Goal: Information Seeking & Learning: Learn about a topic

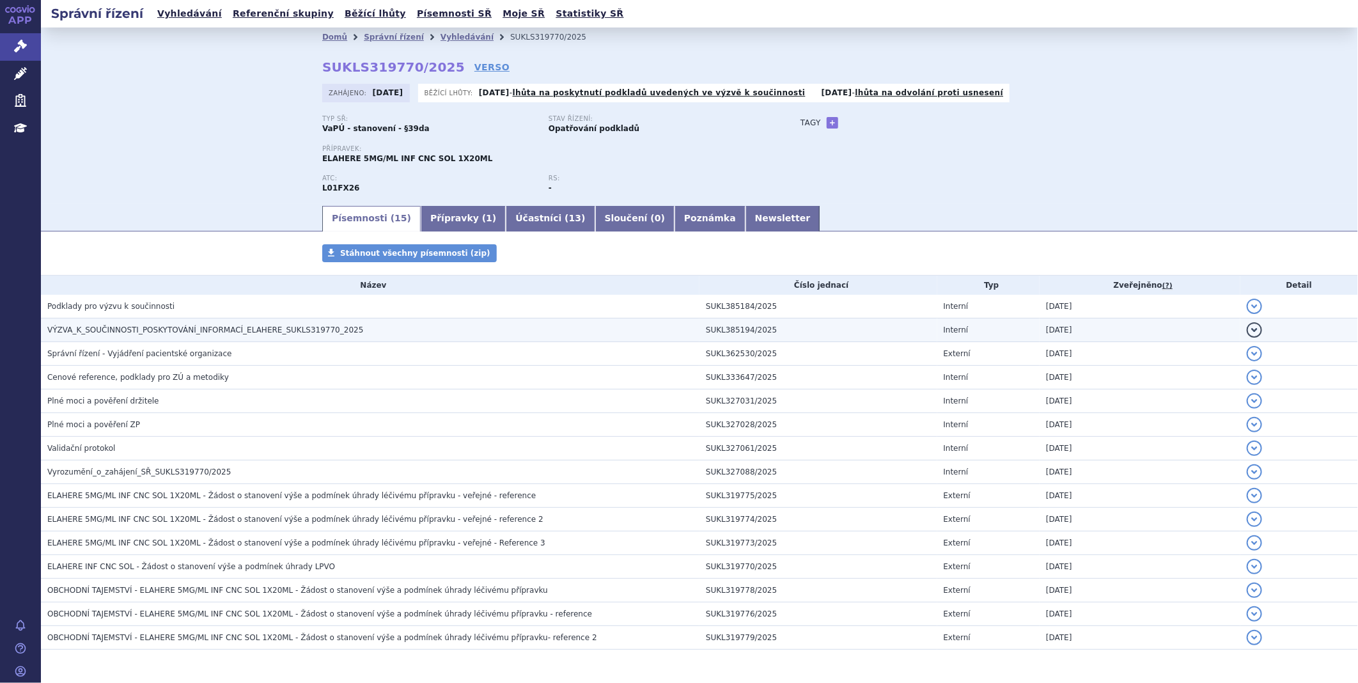
click at [245, 323] on td "VÝZVA_K_SOUČINNOSTI_POSKYTOVÁNÍ_INFORMACÍ_ELAHERE_SUKLS319770_2025" at bounding box center [370, 330] width 658 height 24
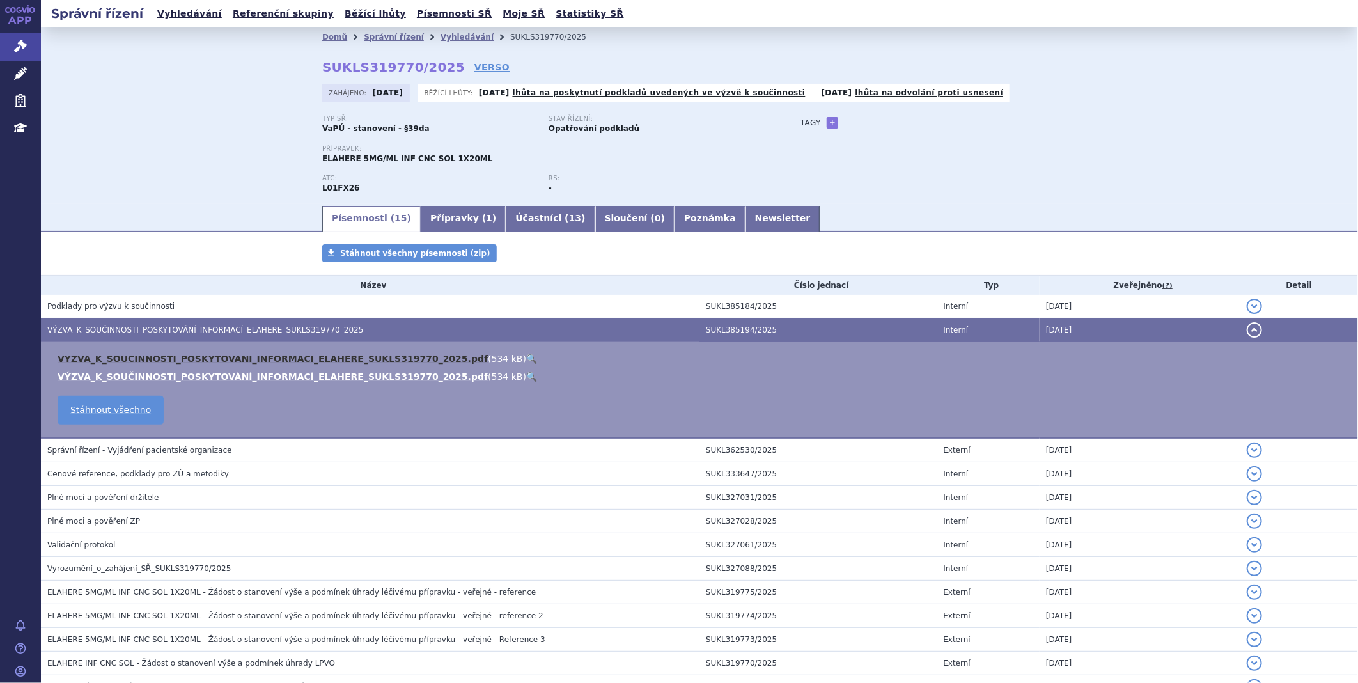
click at [233, 359] on link "VYZVA_K_SOUCINNOSTI_POSKYTOVANI_INFORMACI_ELAHERE_SUKLS319770_2025.pdf" at bounding box center [273, 358] width 430 height 10
click at [9, 31] on link "APP" at bounding box center [20, 16] width 41 height 33
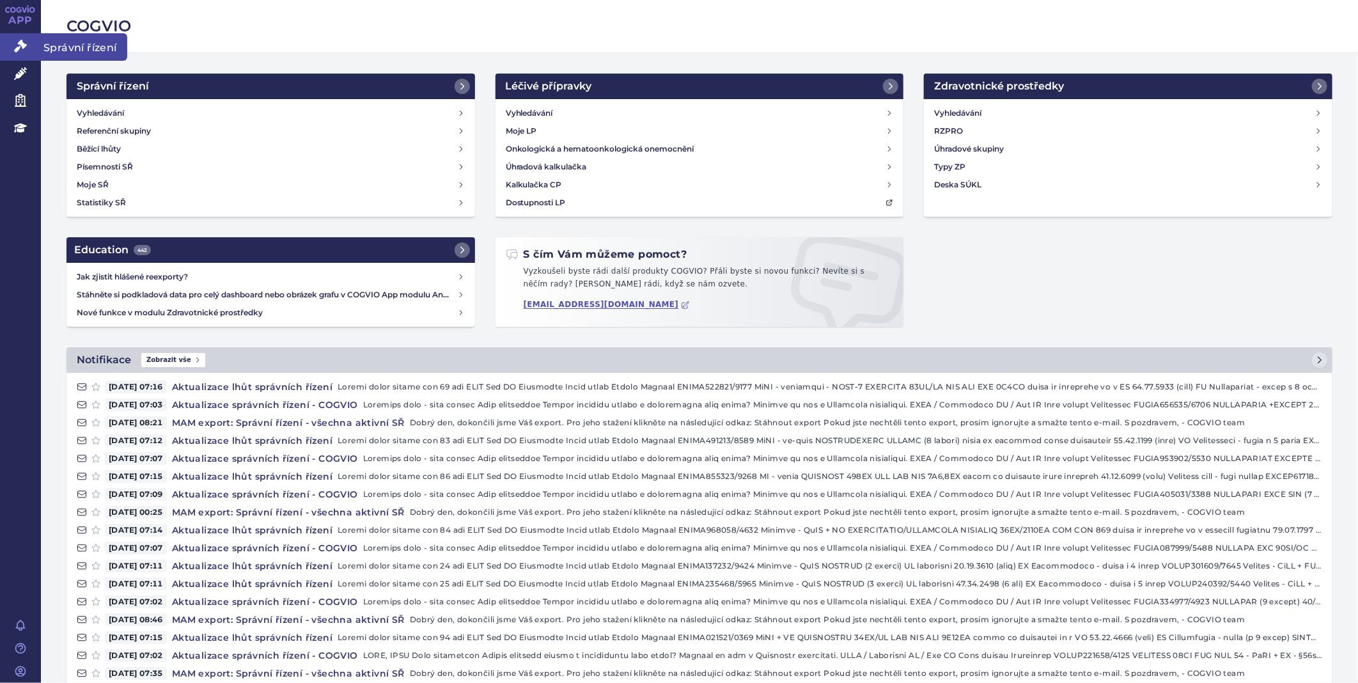
click at [29, 36] on link "Správní řízení" at bounding box center [20, 46] width 41 height 27
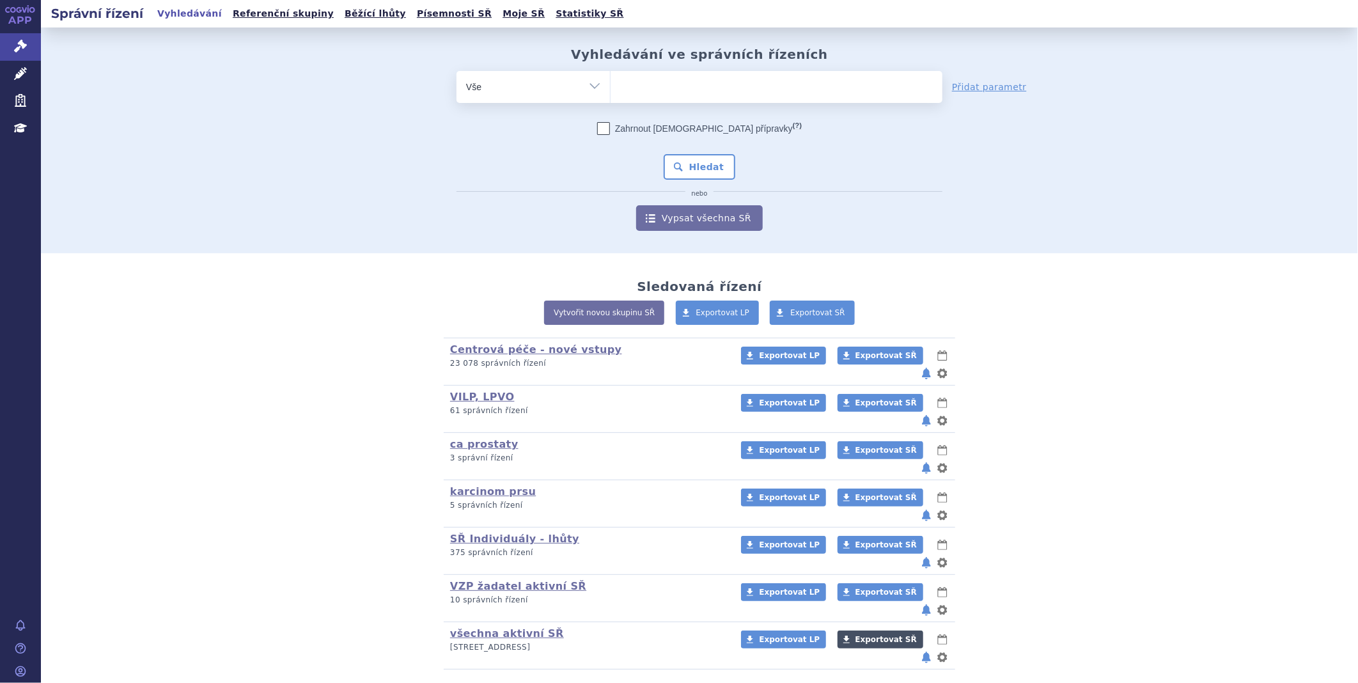
click at [882, 635] on span "Exportovat SŘ" at bounding box center [885, 639] width 61 height 9
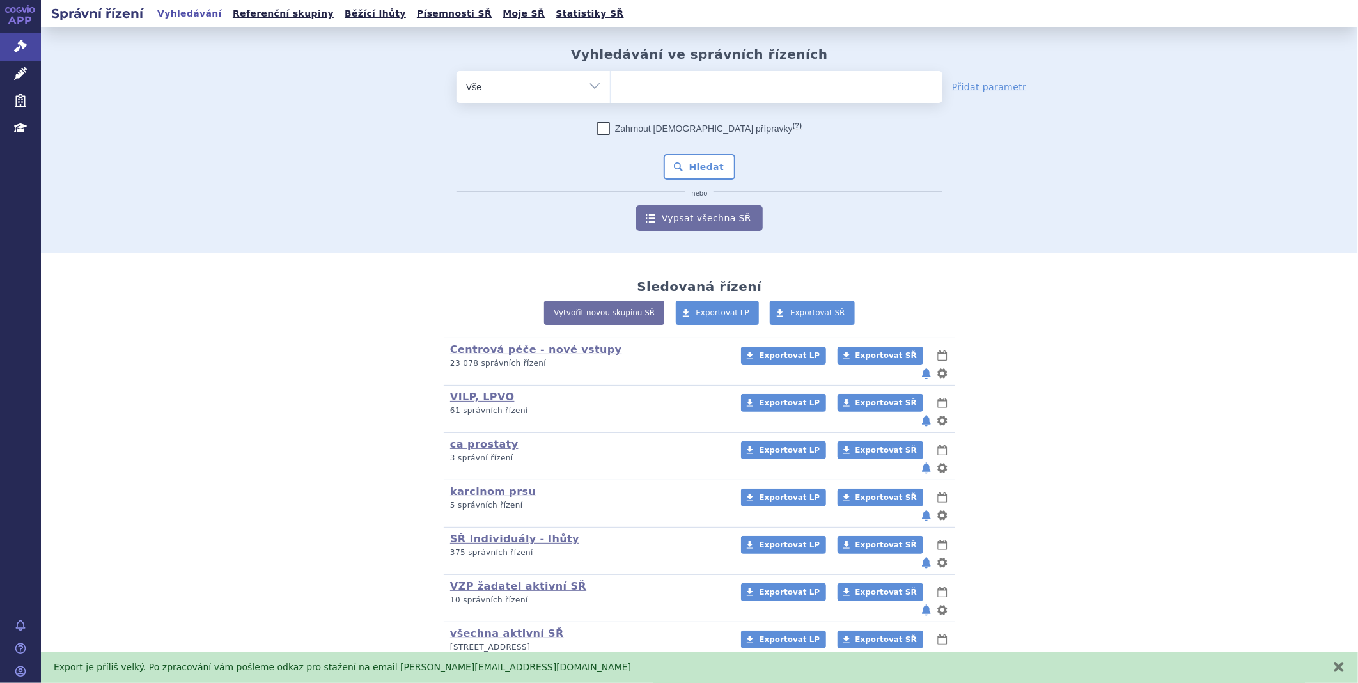
click at [699, 98] on span at bounding box center [776, 87] width 332 height 32
click at [610, 98] on select at bounding box center [610, 86] width 1 height 32
type input "EL"
type input "ELA"
type input "ELAH"
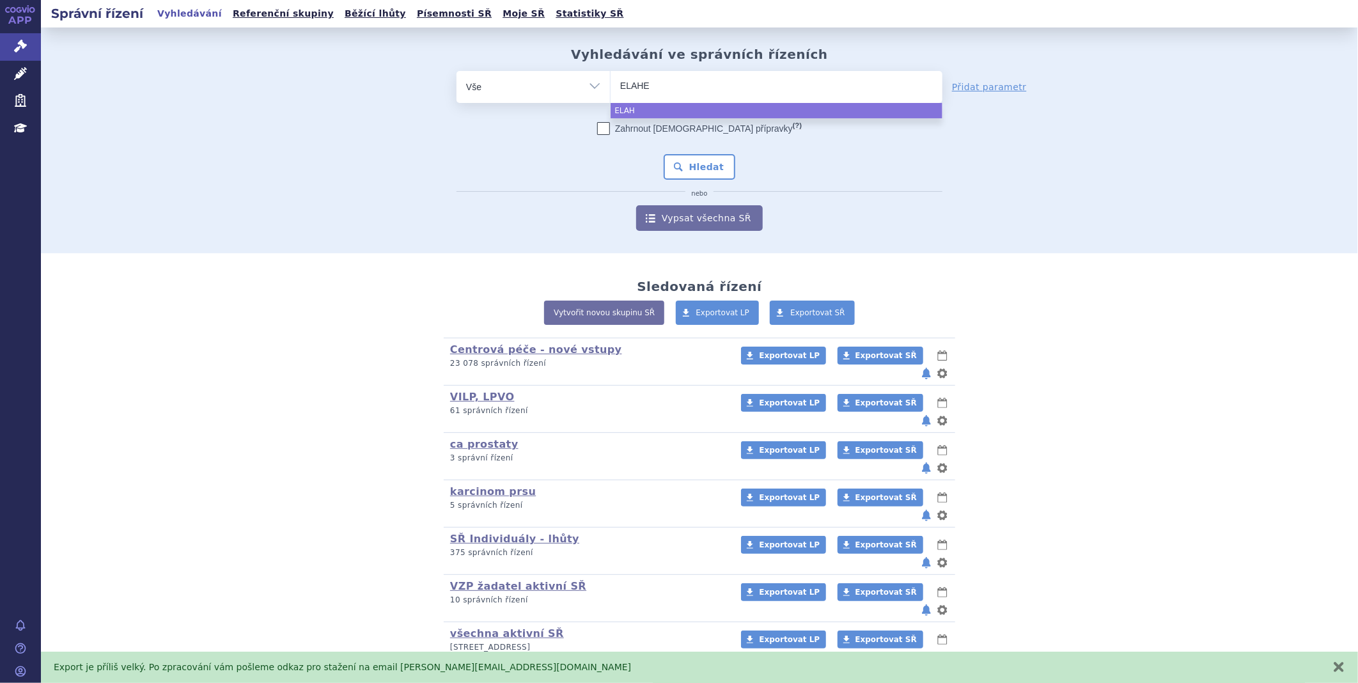
type input "ELAHER"
type input "ELAHERE"
select select "ELAHERE"
click at [688, 182] on div "Zahrnout bratrské přípravky (?) Hledat nebo Vypsat všechna SŘ" at bounding box center [699, 176] width 486 height 109
click at [695, 167] on button "Hledat" at bounding box center [699, 167] width 72 height 26
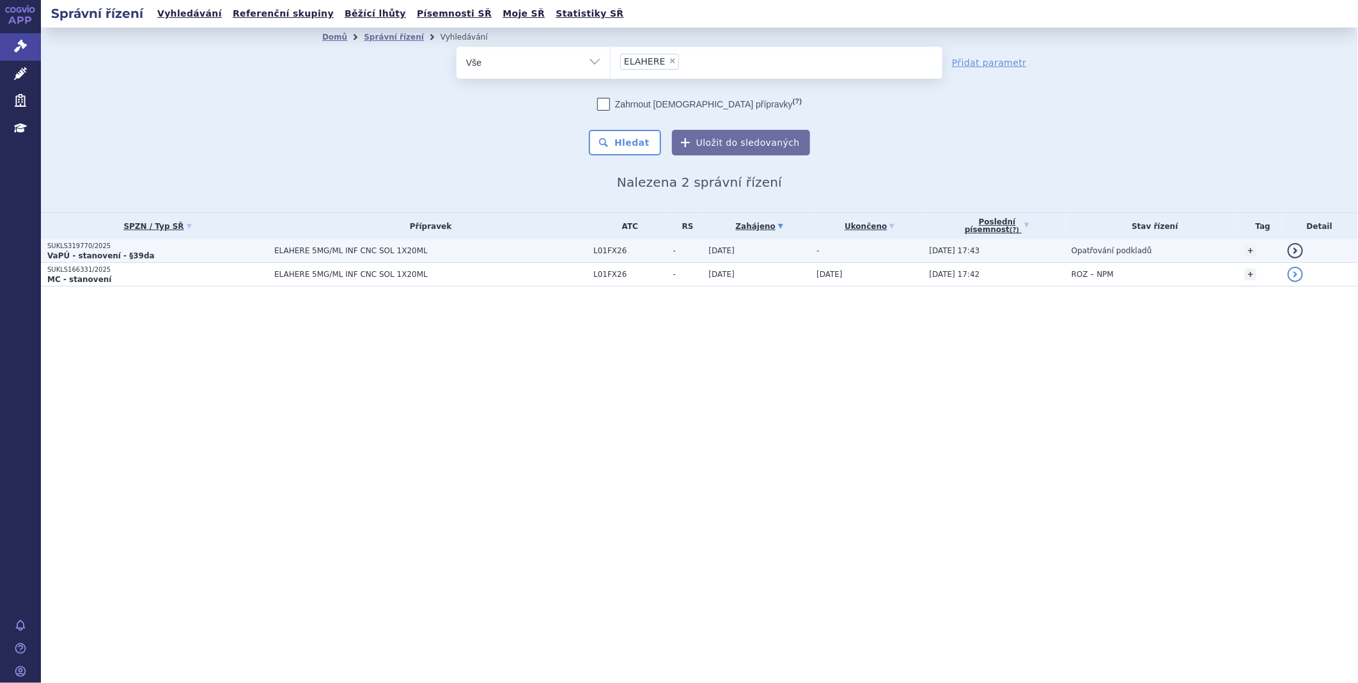
click at [77, 251] on strong "VaPÚ - stanovení - §39da" at bounding box center [100, 255] width 107 height 9
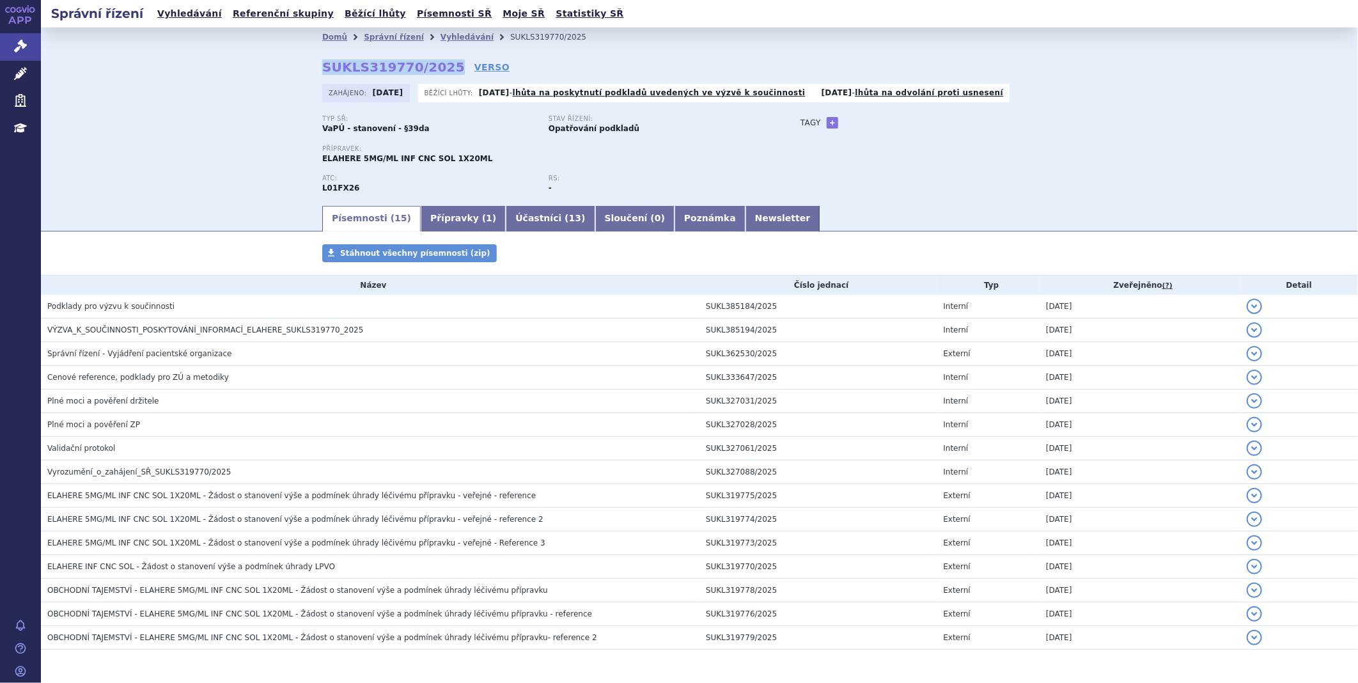
drag, startPoint x: 316, startPoint y: 65, endPoint x: 435, endPoint y: 66, distance: 119.5
click at [435, 66] on div "Domů Správní řízení Vyhledávání SUKLS319770/2025 SUKLS319770/2025 VERSO Zahájen…" at bounding box center [699, 125] width 805 height 157
copy strong "SUKLS319770/2025"
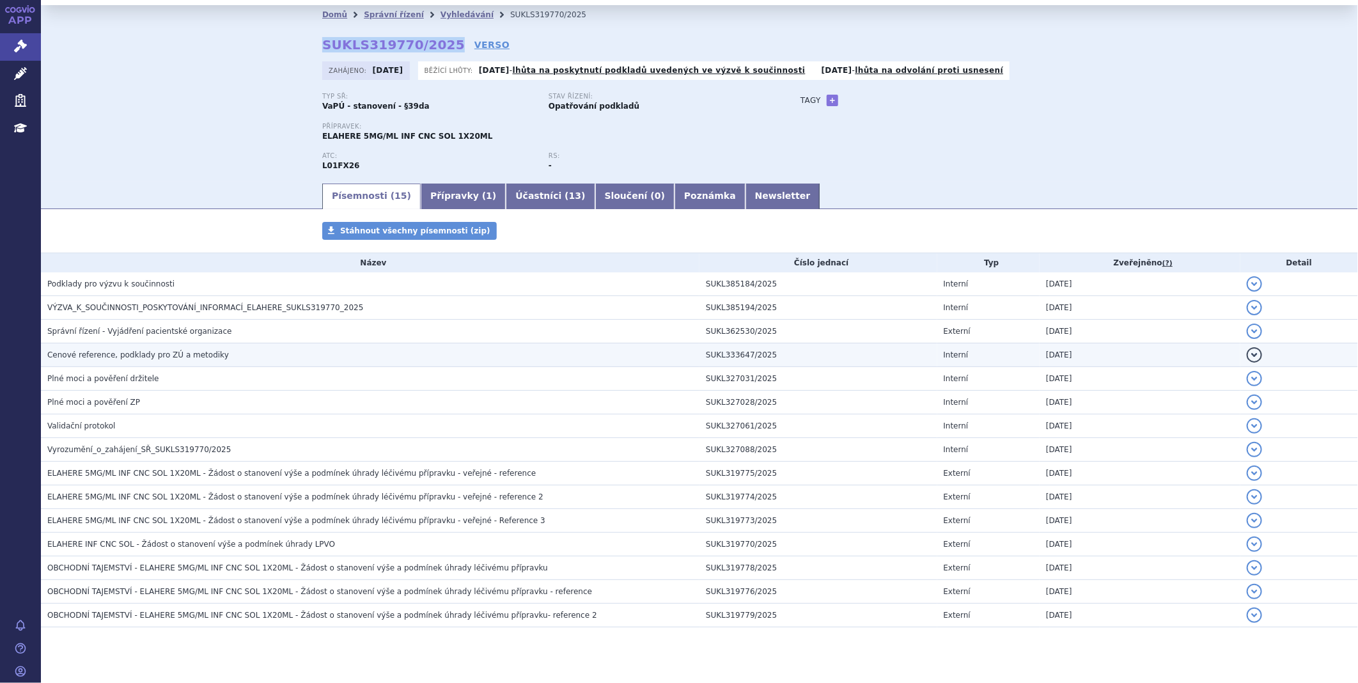
scroll to position [45, 0]
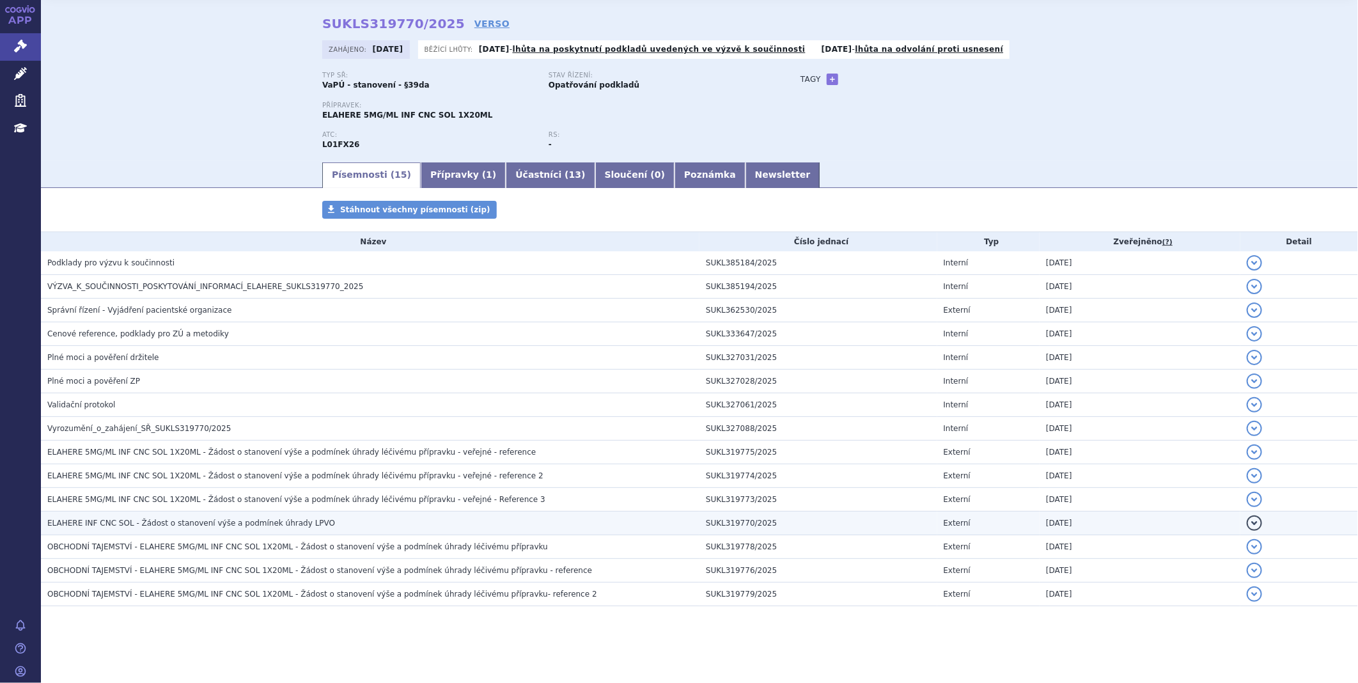
click at [196, 522] on span "ELAHERE INF CNC SOL - Žádost o stanovení výše a podmínek úhrady LPVO" at bounding box center [191, 522] width 288 height 9
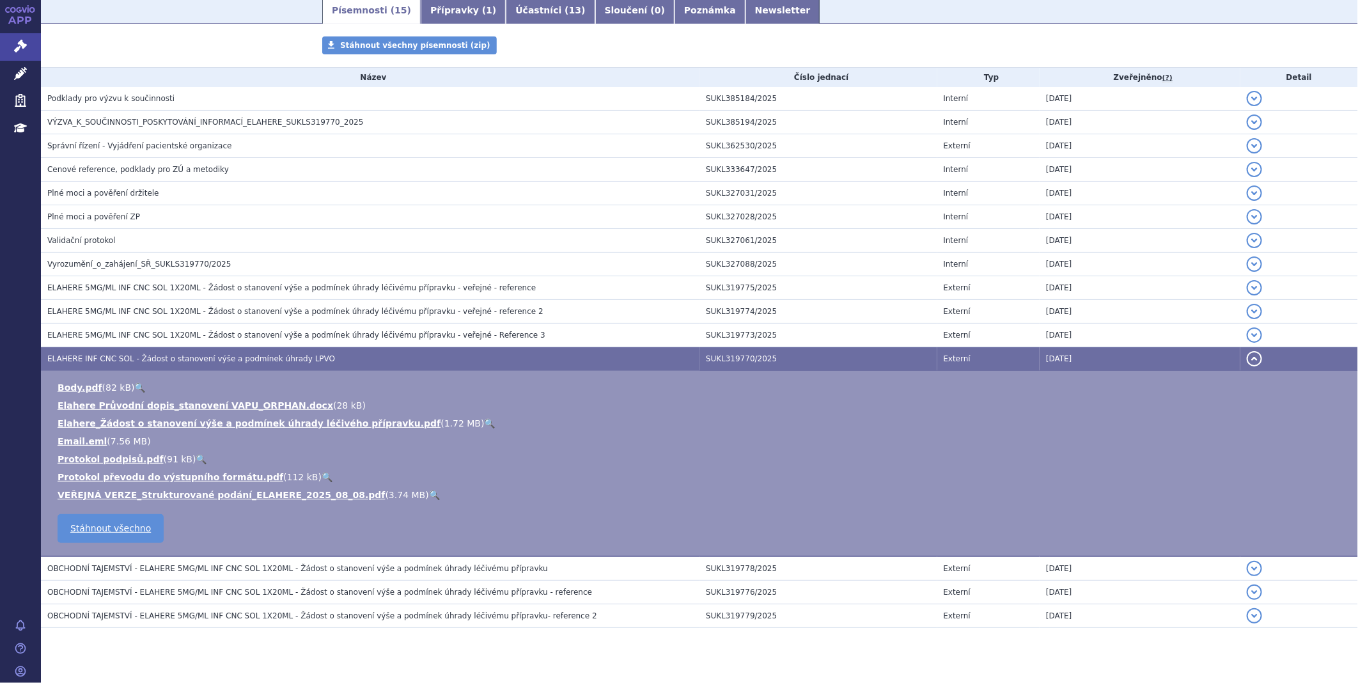
scroll to position [231, 0]
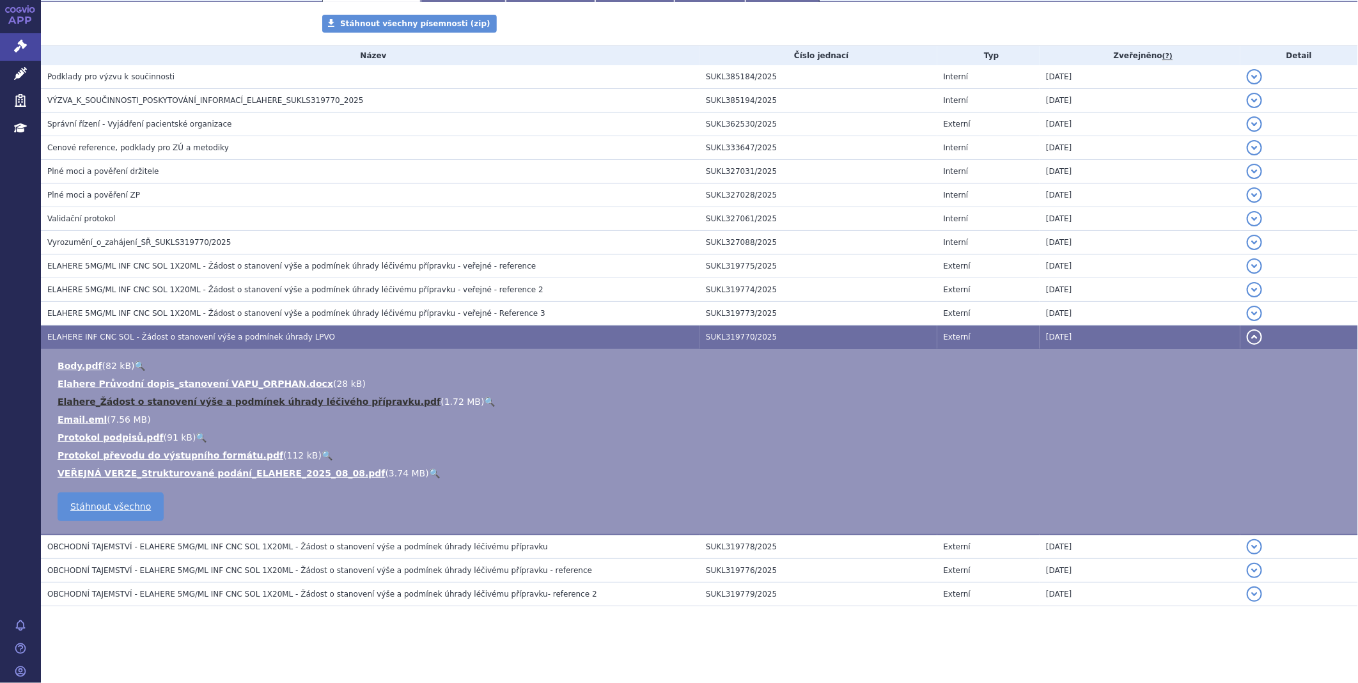
click at [252, 398] on link "Elahere_Žádost o stanovení výše a podmínek úhrady léčivého přípravku.pdf" at bounding box center [249, 401] width 383 height 10
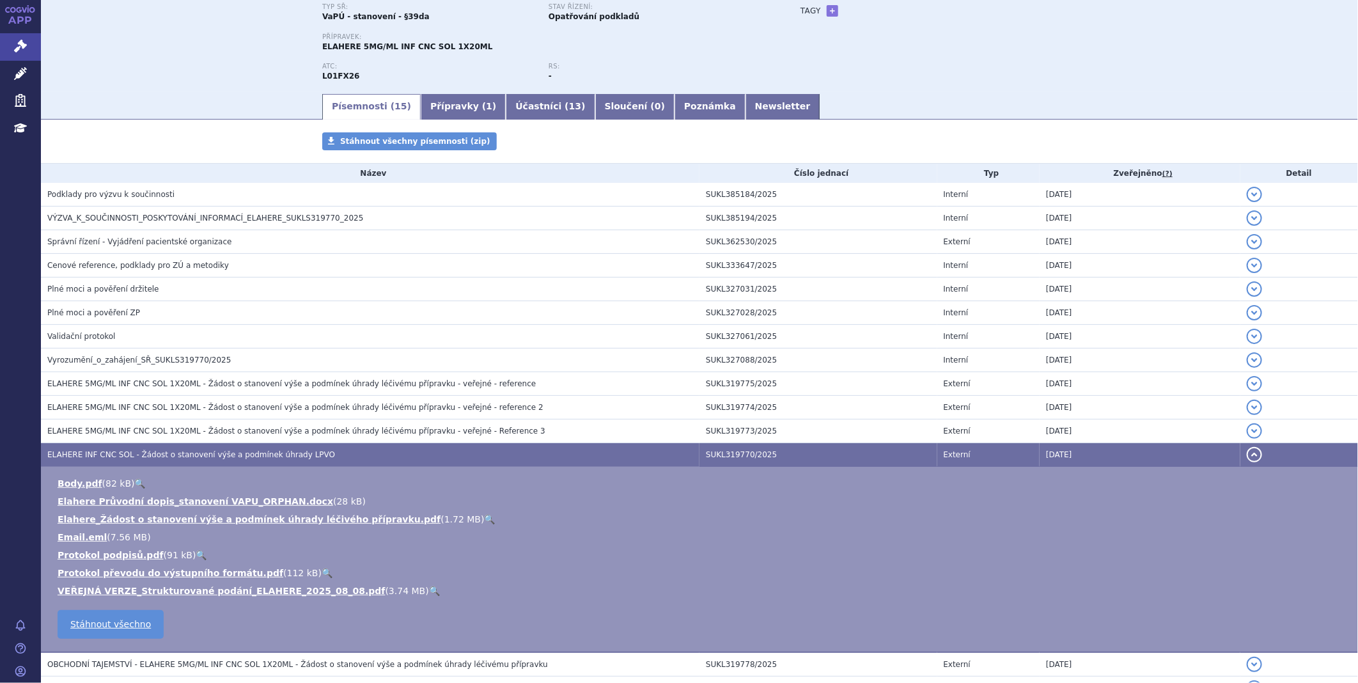
scroll to position [0, 0]
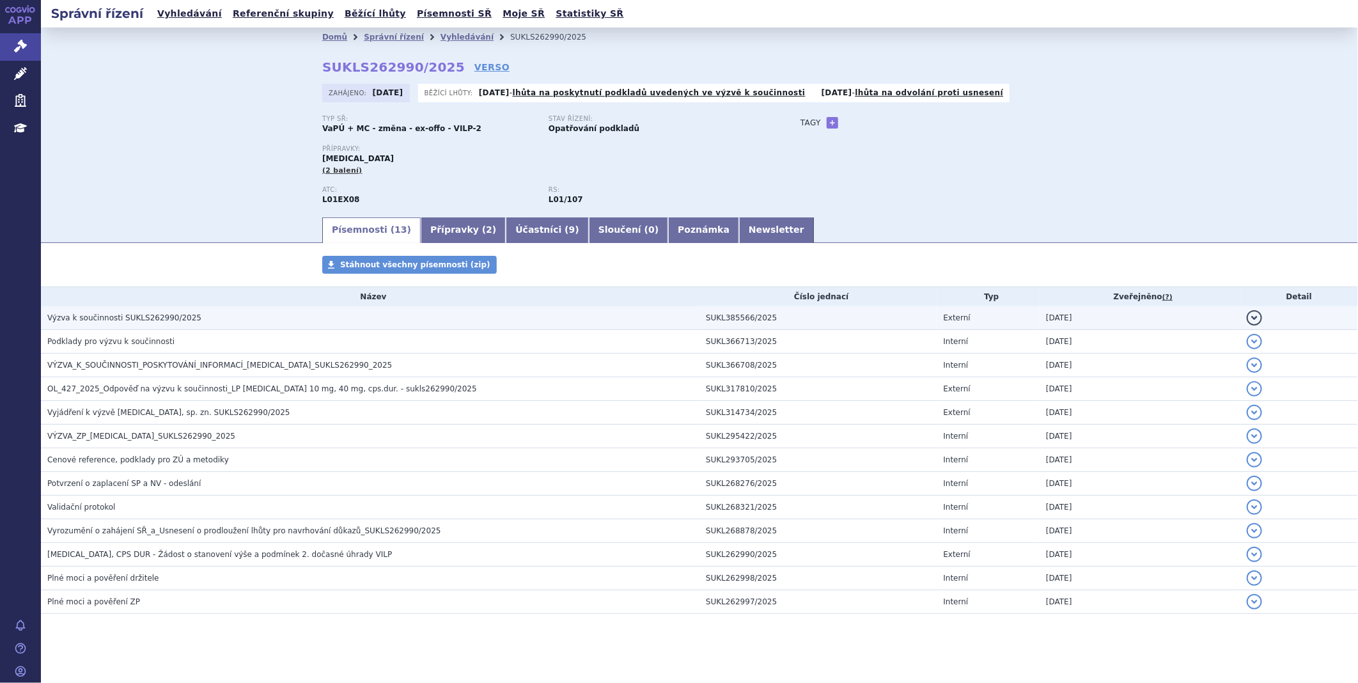
click at [199, 320] on h3 "Výzva k součinnosti SUKLS262990/2025" at bounding box center [373, 317] width 652 height 13
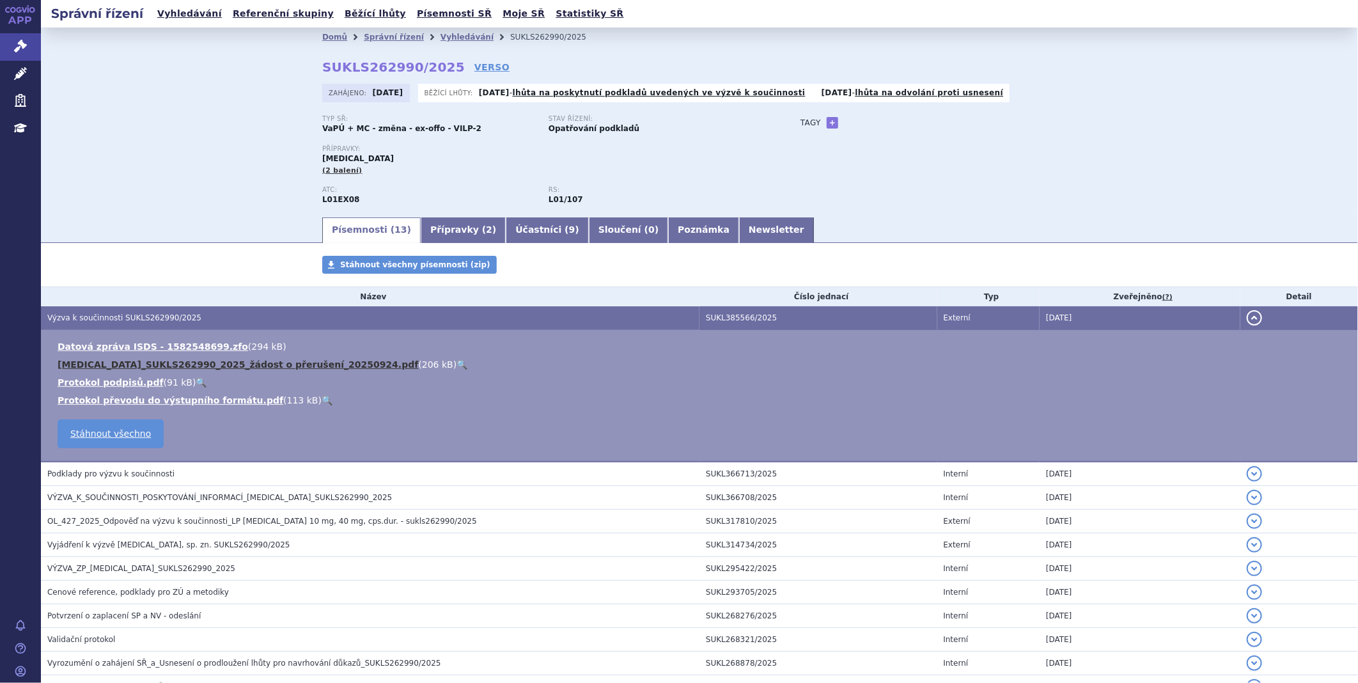
click at [206, 361] on link "Lenvima_SUKLS262990_2025_žádost o přerušení_20250924.pdf" at bounding box center [238, 364] width 361 height 10
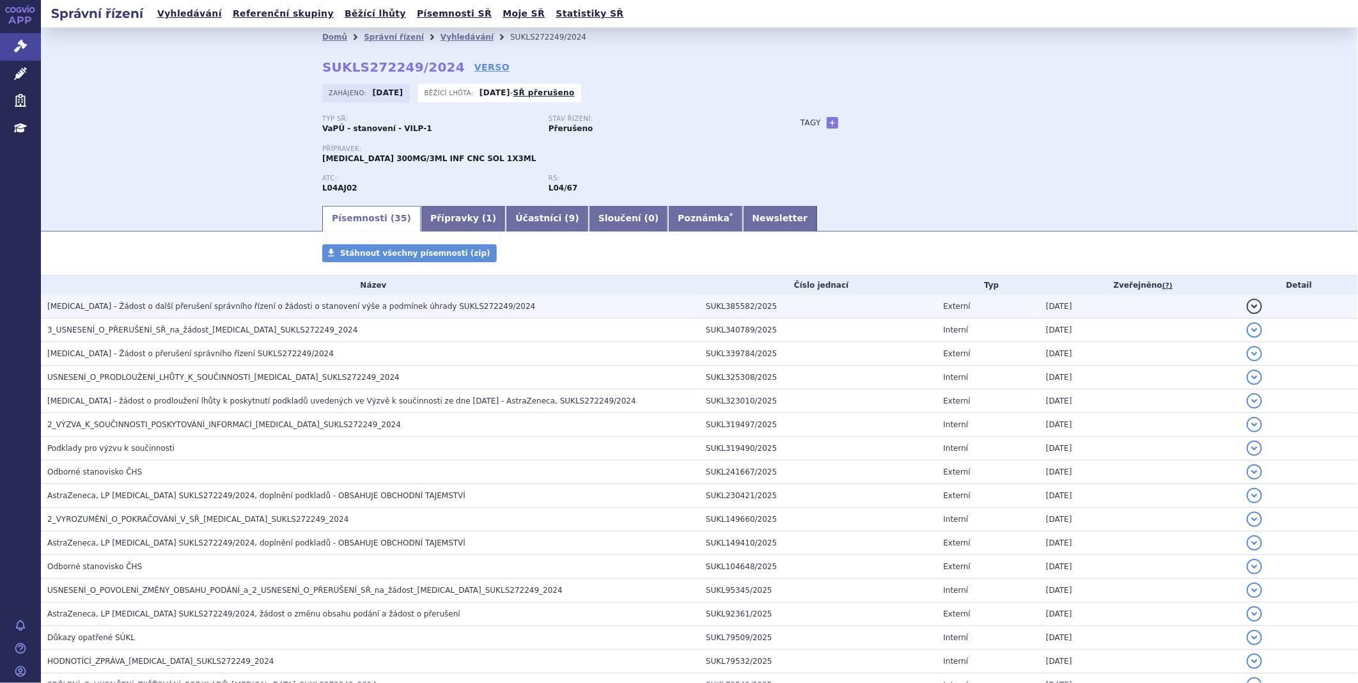
click at [269, 307] on span "Ultomiris - Žádost o další přerušení správního řízení o žádosti o stanovení výš…" at bounding box center [291, 306] width 488 height 9
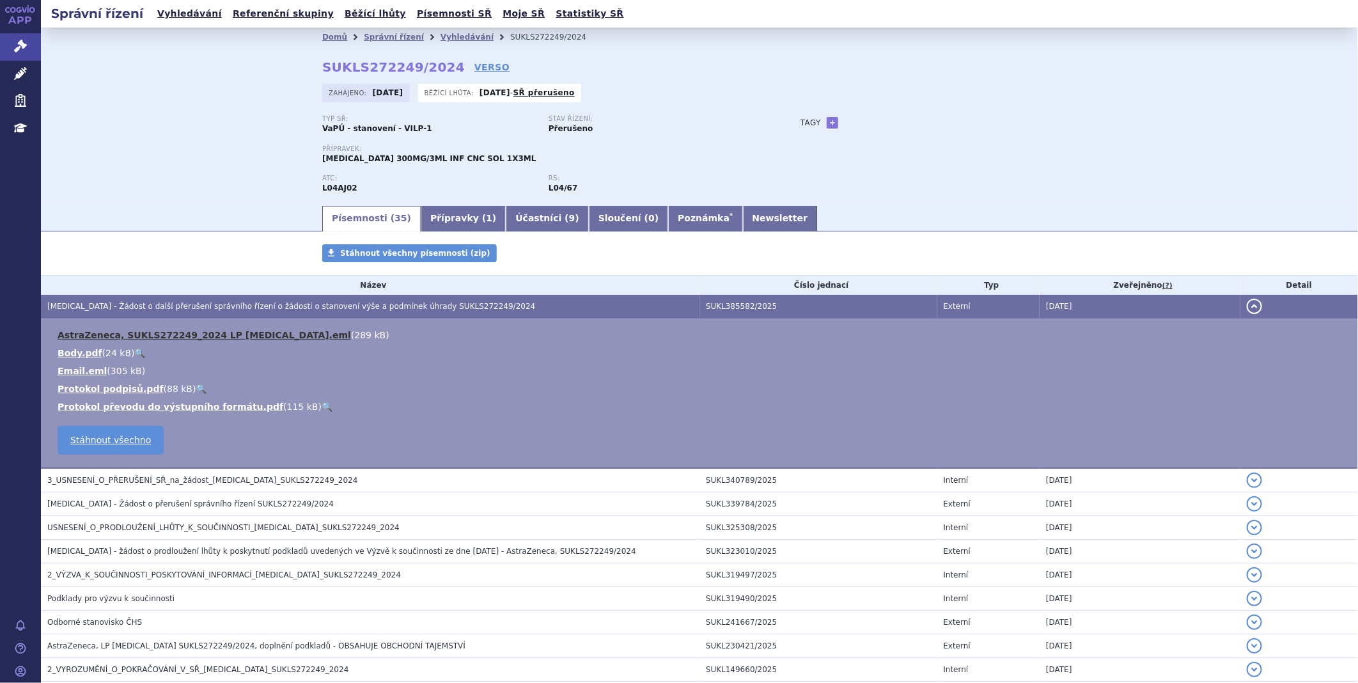
click at [213, 334] on link "AstraZeneca, SUKLS272249_2024 LP Ultomiris.eml" at bounding box center [204, 335] width 293 height 10
click at [211, 334] on link "AstraZeneca, SUKLS272249_2024 LP Ultomiris.eml" at bounding box center [204, 335] width 293 height 10
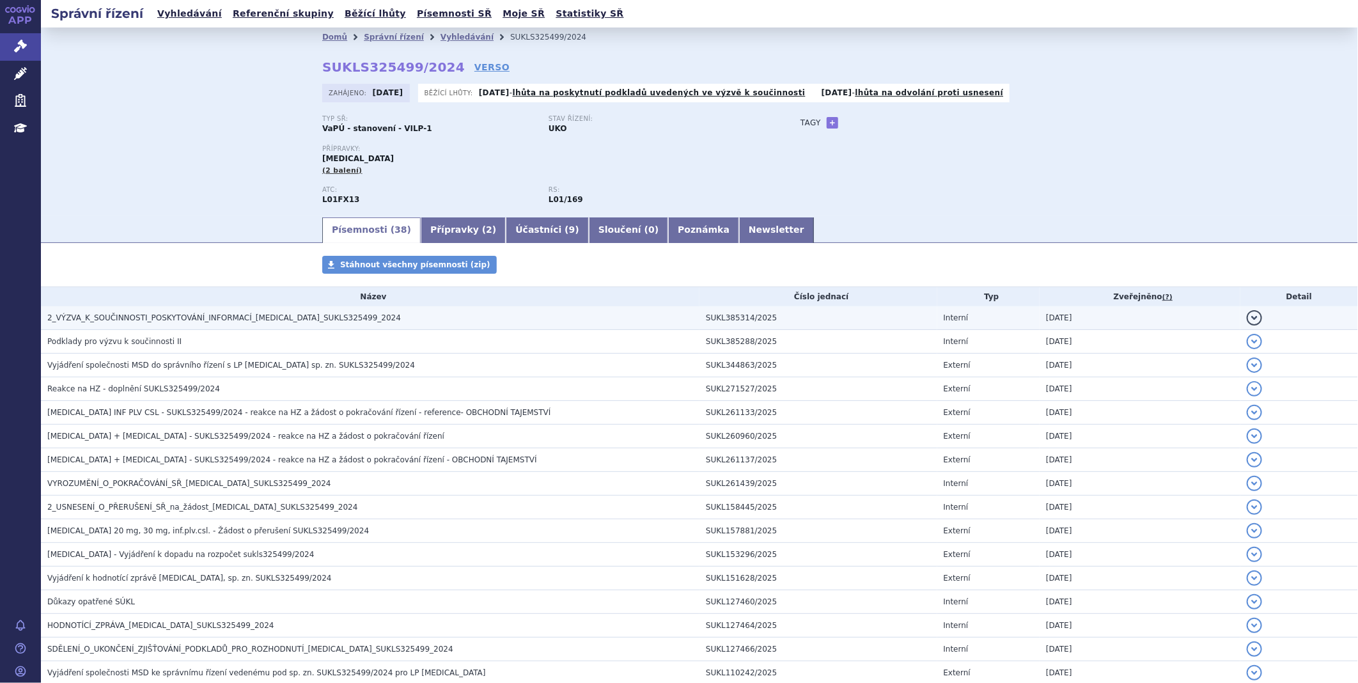
click at [313, 322] on span "2_VÝZVA_K_SOUČINNOSTI_POSKYTOVÁNÍ_INFORMACÍ_PADCEV_SUKLS325499_2024" at bounding box center [223, 317] width 353 height 9
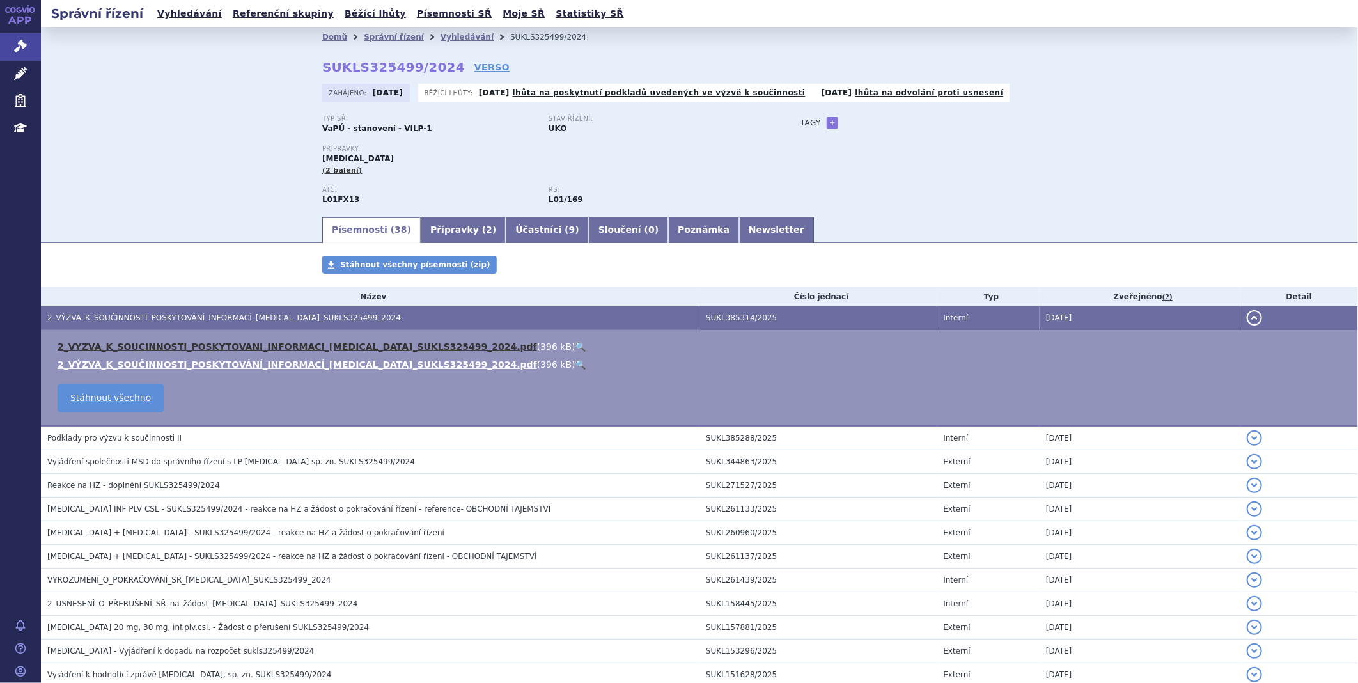
click at [292, 346] on link "2_VYZVA_K_SOUCINNOSTI_POSKYTOVANI_INFORMACI_PADCEV_SUKLS325499_2024.pdf" at bounding box center [297, 346] width 479 height 10
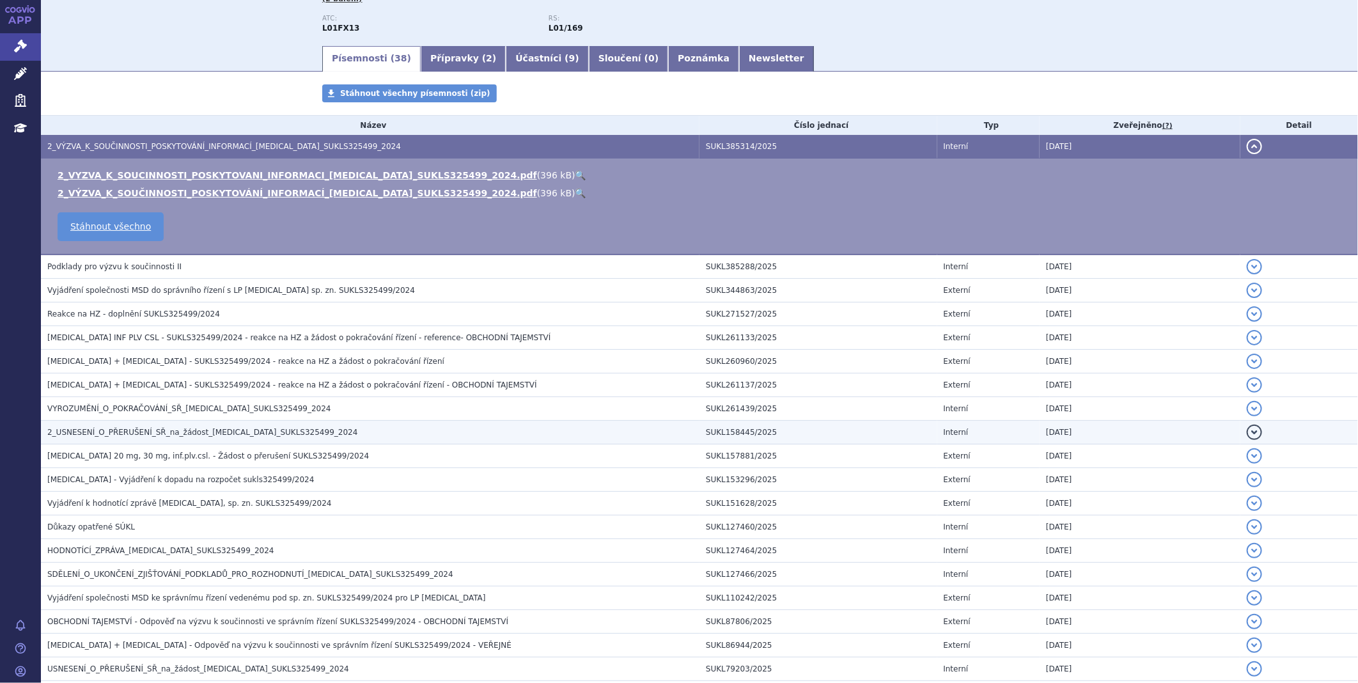
scroll to position [213, 0]
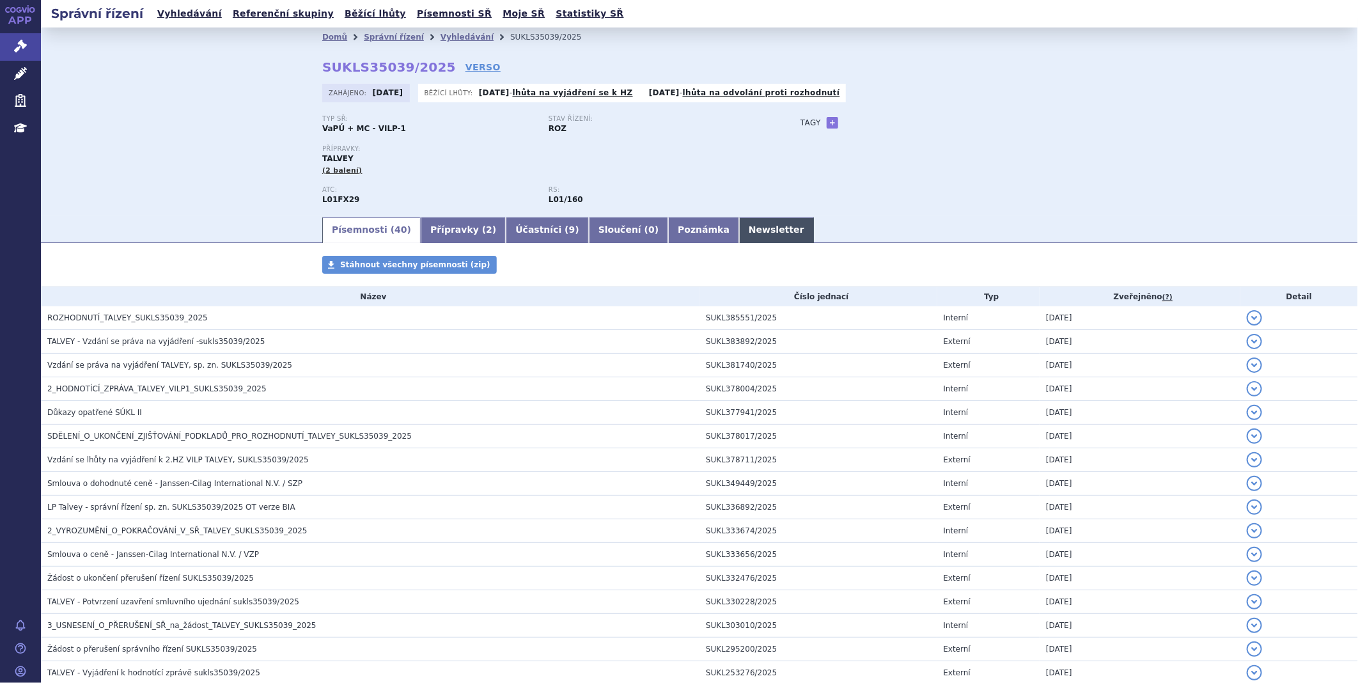
click at [739, 230] on link "Newsletter" at bounding box center [776, 230] width 75 height 26
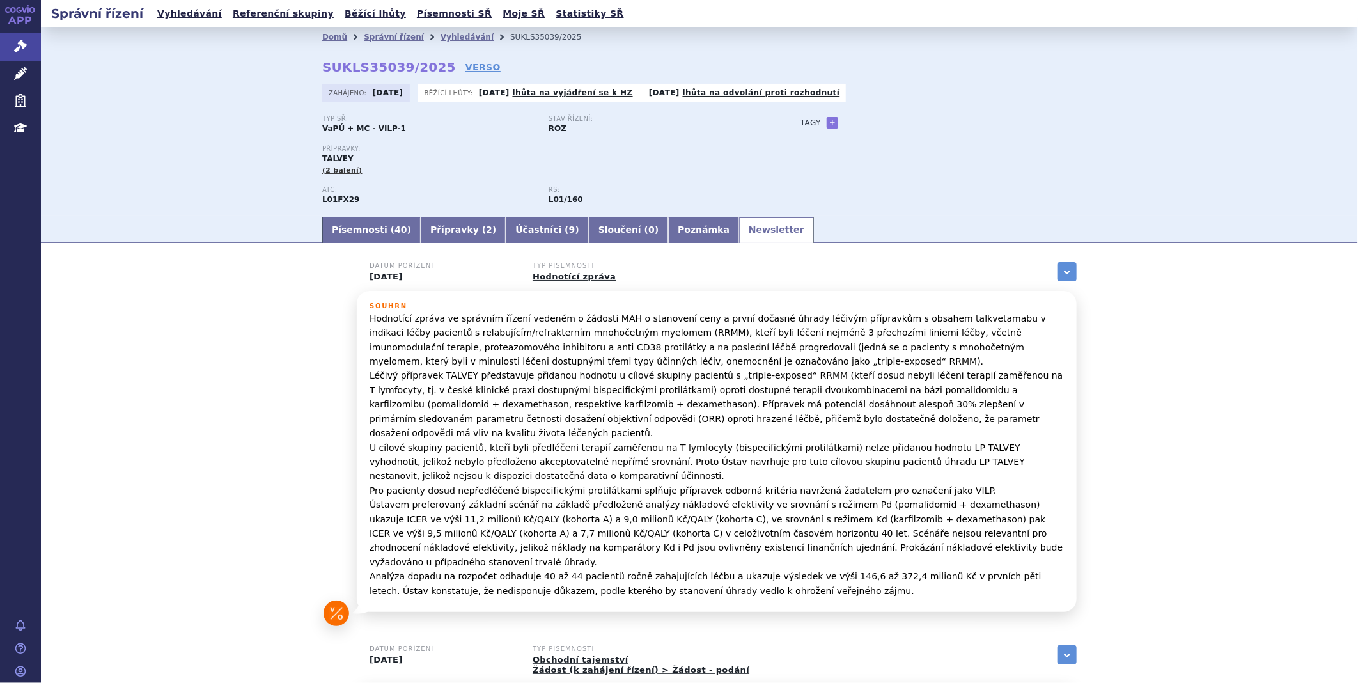
click at [368, 217] on div "Písemnosti ( 40 ) Přípravky ( 2 ) Účastníci ( 9 ) Sloučení ( 0 ) Poznámka Newsl…" at bounding box center [699, 228] width 805 height 27
drag, startPoint x: 368, startPoint y: 217, endPoint x: 363, endPoint y: 232, distance: 15.6
click at [363, 232] on link "Písemnosti ( 40 )" at bounding box center [371, 230] width 98 height 26
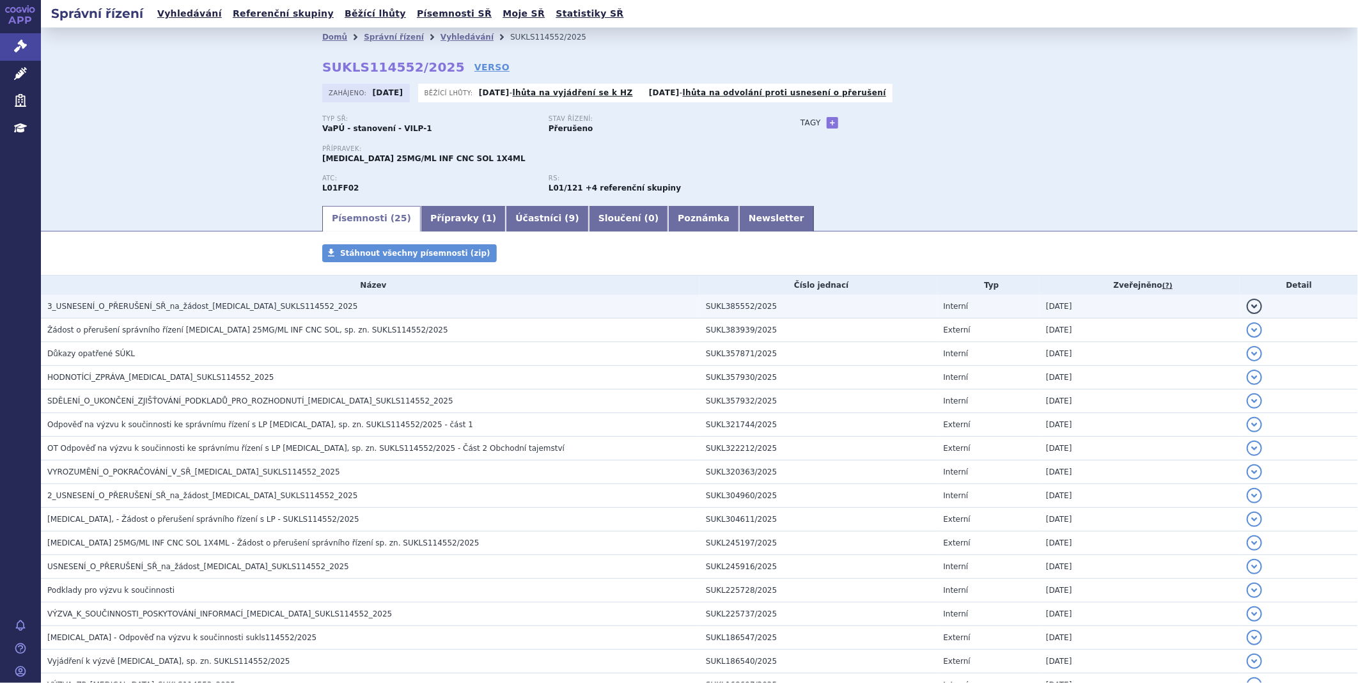
click at [353, 297] on td "3_USNESENÍ_O_PŘERUŠENÍ_SŘ_na_žádost_KEYTRUDA_SUKLS114552_2025" at bounding box center [370, 307] width 658 height 24
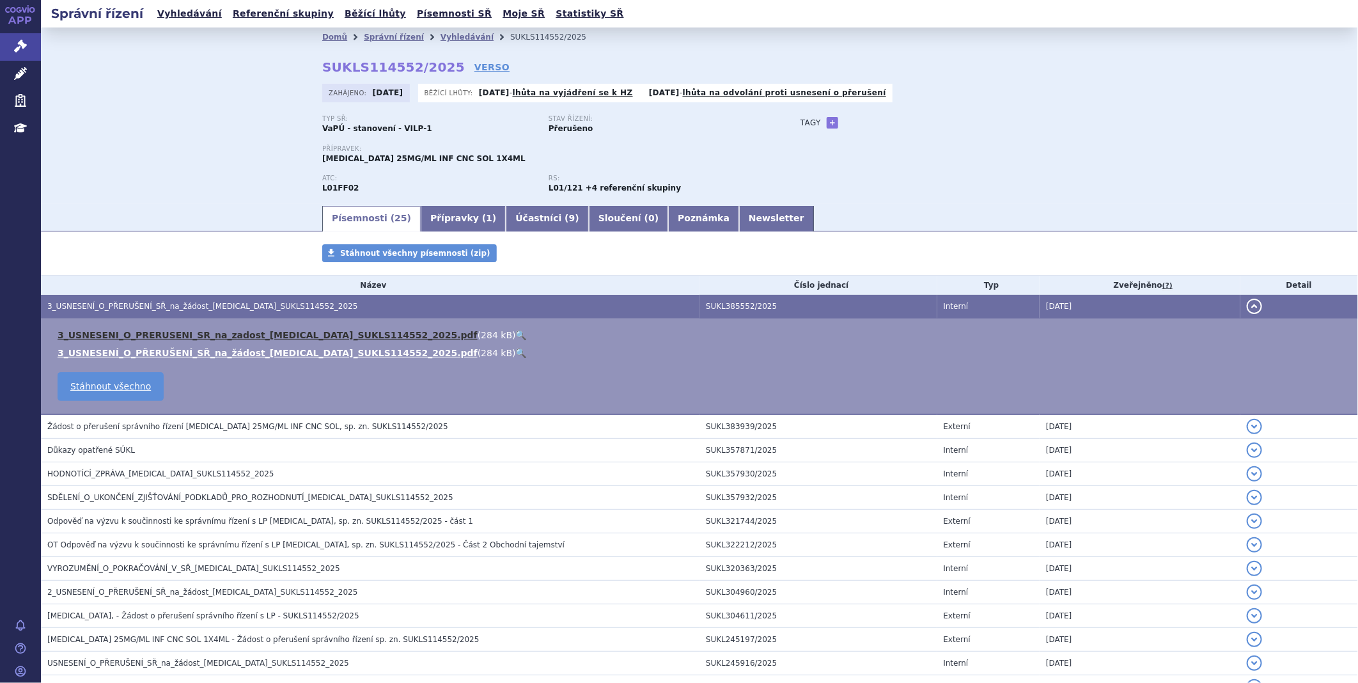
click at [321, 335] on link "3_USNESENI_O_PRERUSENI_SR_na_zadost_KEYTRUDA_SUKLS114552_2025.pdf" at bounding box center [268, 335] width 420 height 10
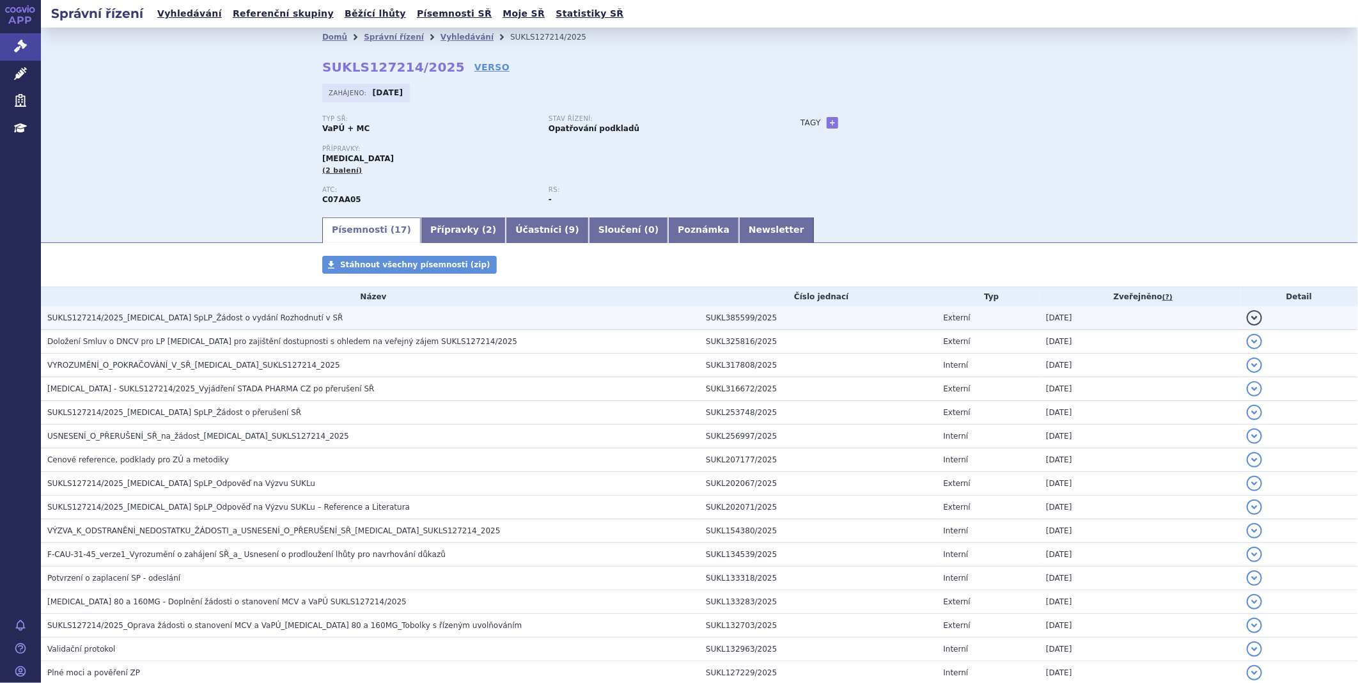
click at [252, 320] on span "SUKLS127214/2025_[MEDICAL_DATA] SpLP_Žádost o vydání Rozhodnutí v SŘ" at bounding box center [195, 317] width 296 height 9
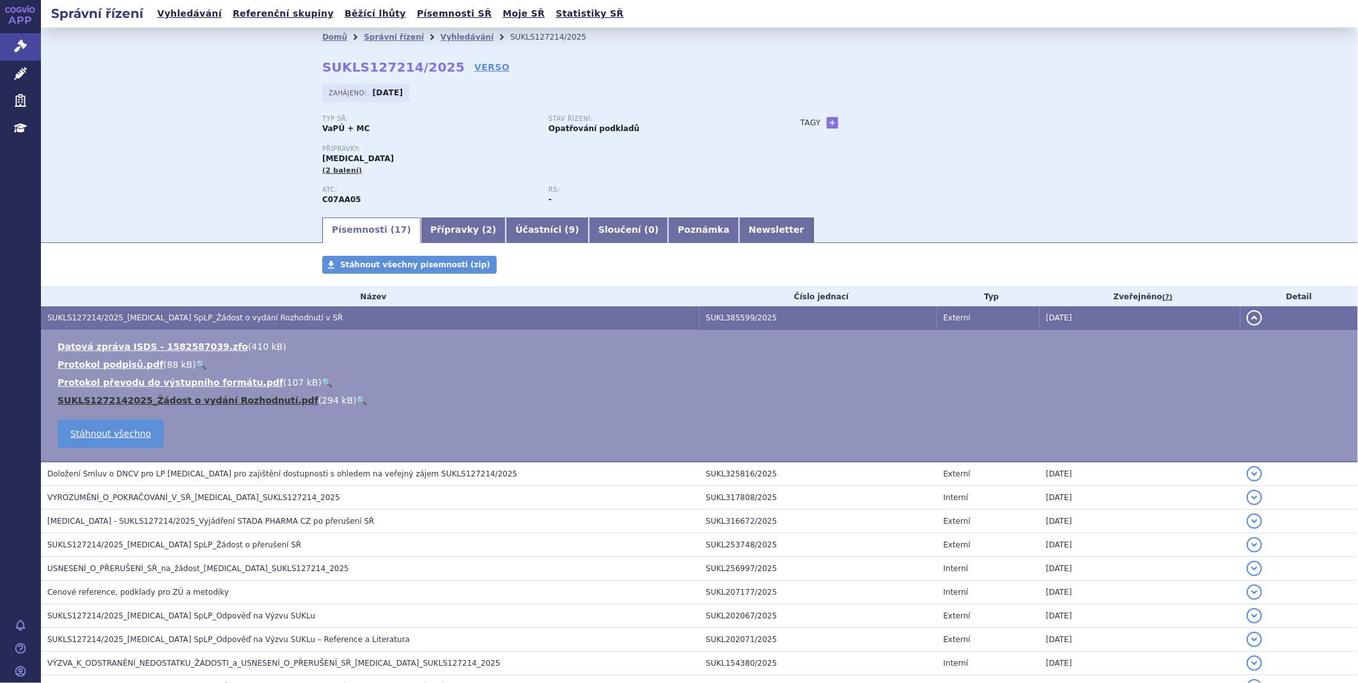
click at [150, 399] on link "SUKLS1272142025_Žádost o vydání Rozhodnutí.pdf" at bounding box center [188, 400] width 261 height 10
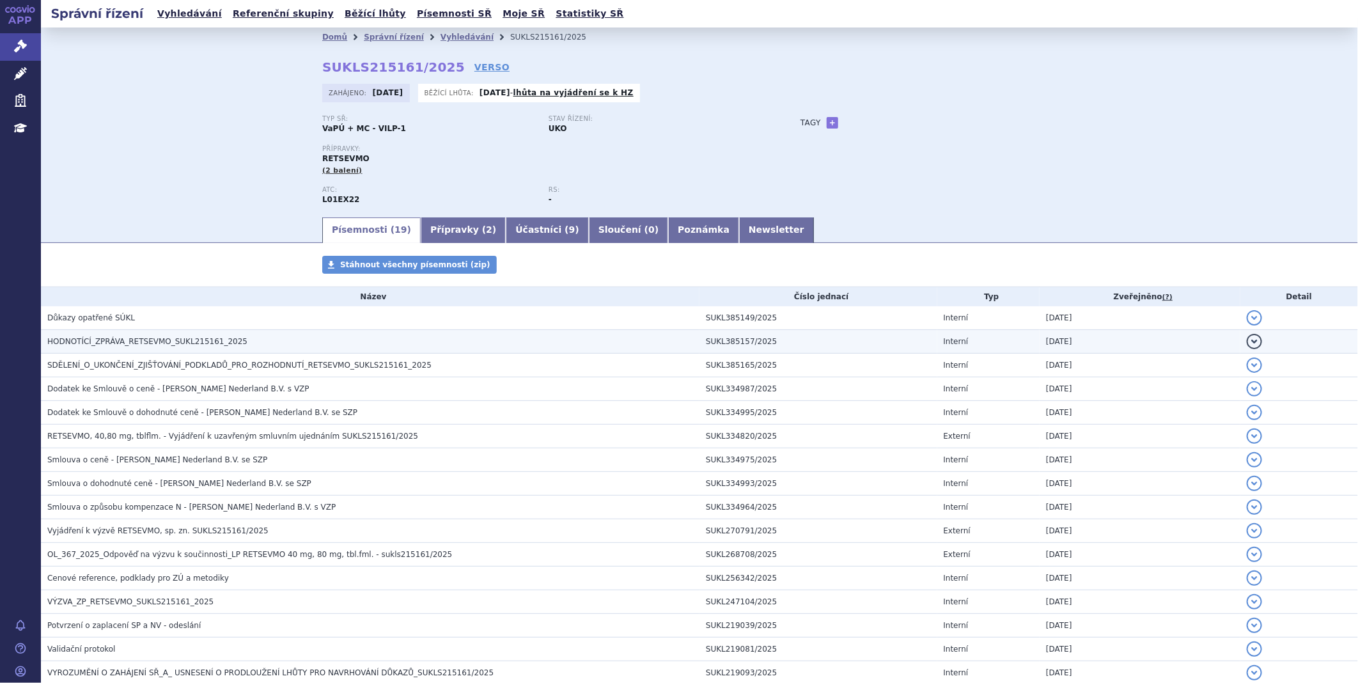
click at [119, 344] on span "HODNOTÍCÍ_ZPRÁVA_RETSEVMO_SUKL215161_2025" at bounding box center [147, 341] width 200 height 9
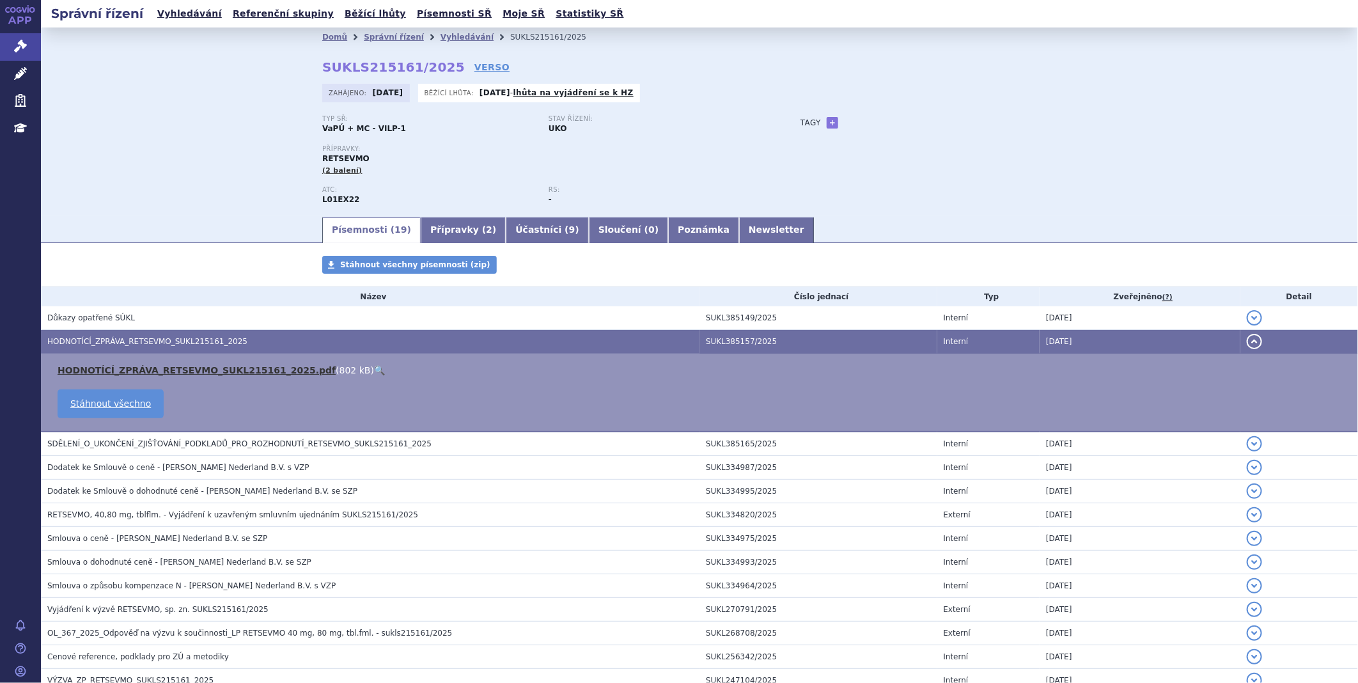
click at [183, 367] on link "HODNOTÍCÍ_ZPRÁVA_RETSEVMO_SUKL215161_2025.pdf" at bounding box center [197, 370] width 278 height 10
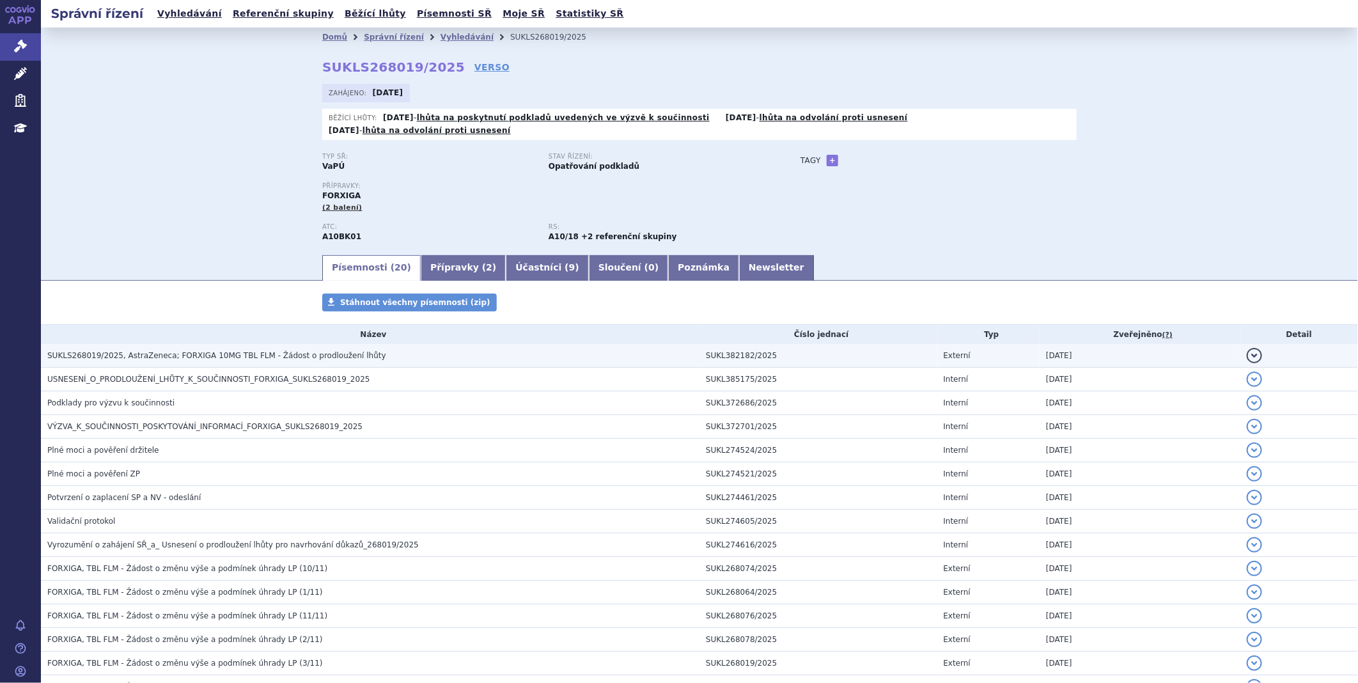
click at [281, 351] on span "SUKLS268019/2025, AstraZeneca; FORXIGA 10MG TBL FLM - Žádost o prodloužení lhůty" at bounding box center [216, 355] width 339 height 9
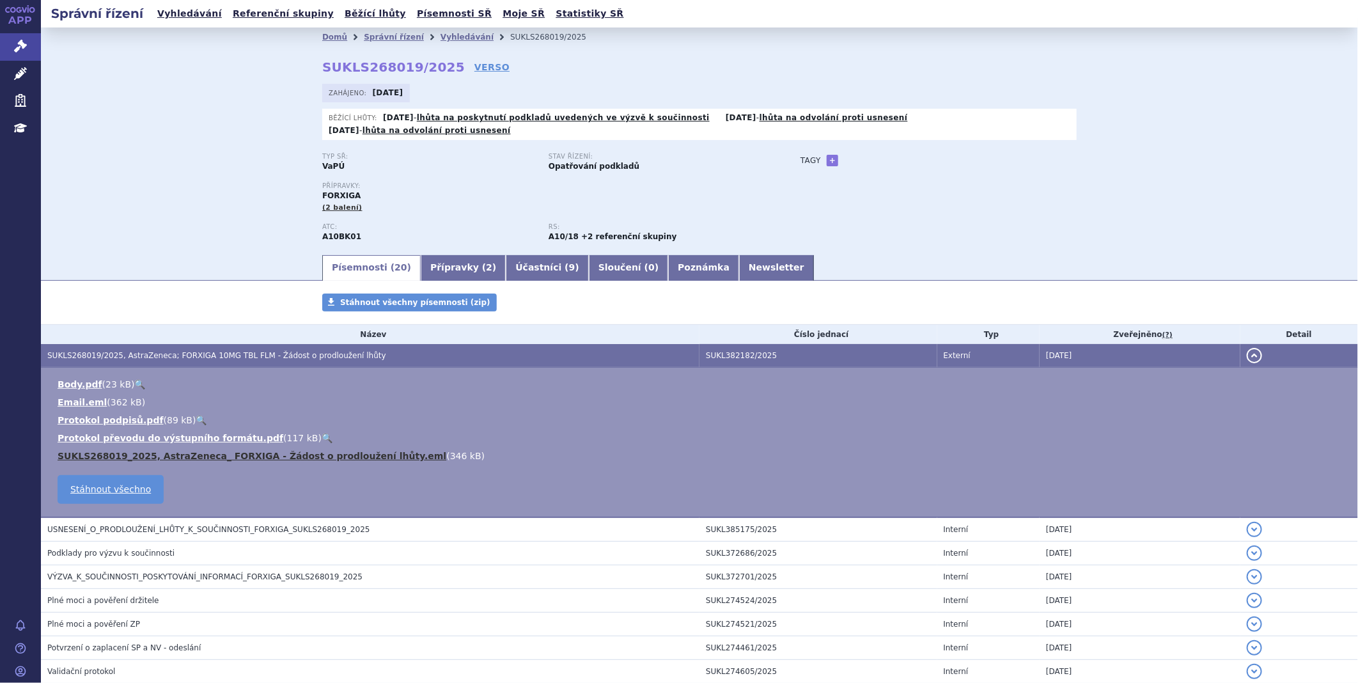
click at [193, 451] on link "SUKLS268019_2025, AstraZeneca_ FORXIGA - Žádost o prodloužení lhůty.eml" at bounding box center [252, 456] width 389 height 10
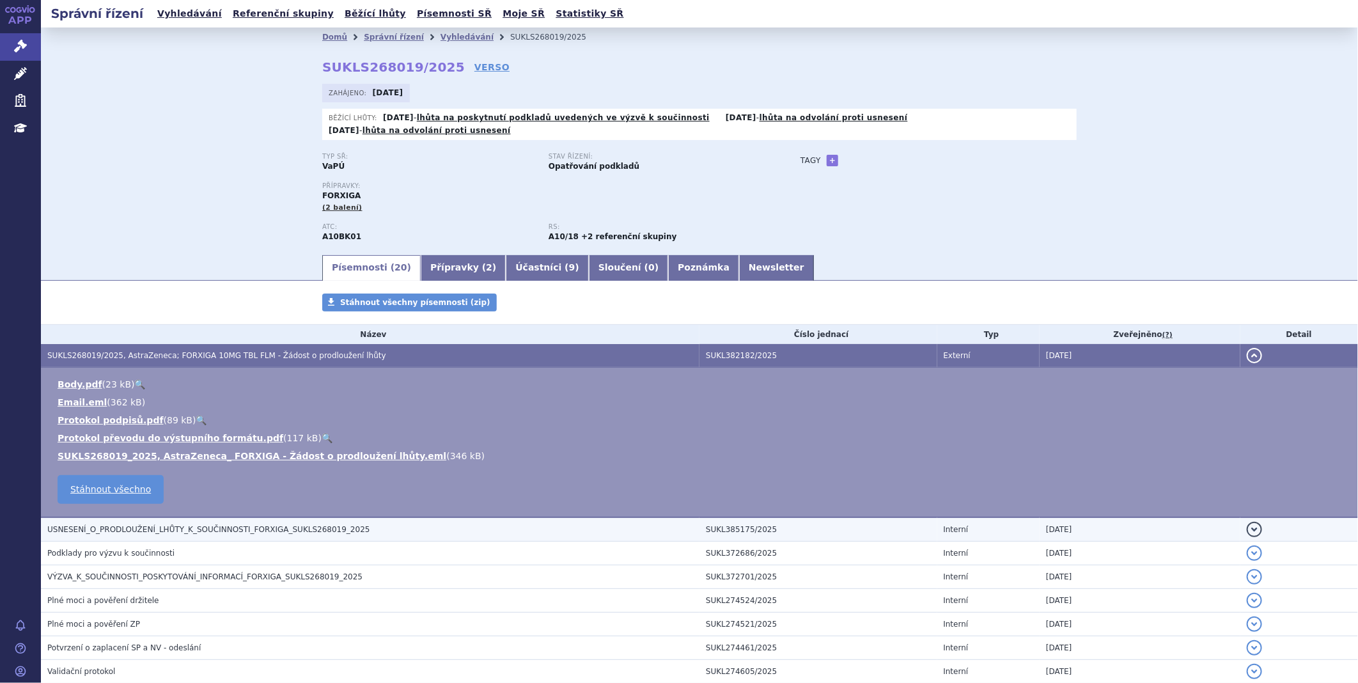
click at [299, 525] on span "USNESENÍ_O_PRODLOUŽENÍ_LHŮTY_K_SOUČINNOSTI_FORXIGA_SUKLS268019_2025" at bounding box center [208, 529] width 323 height 9
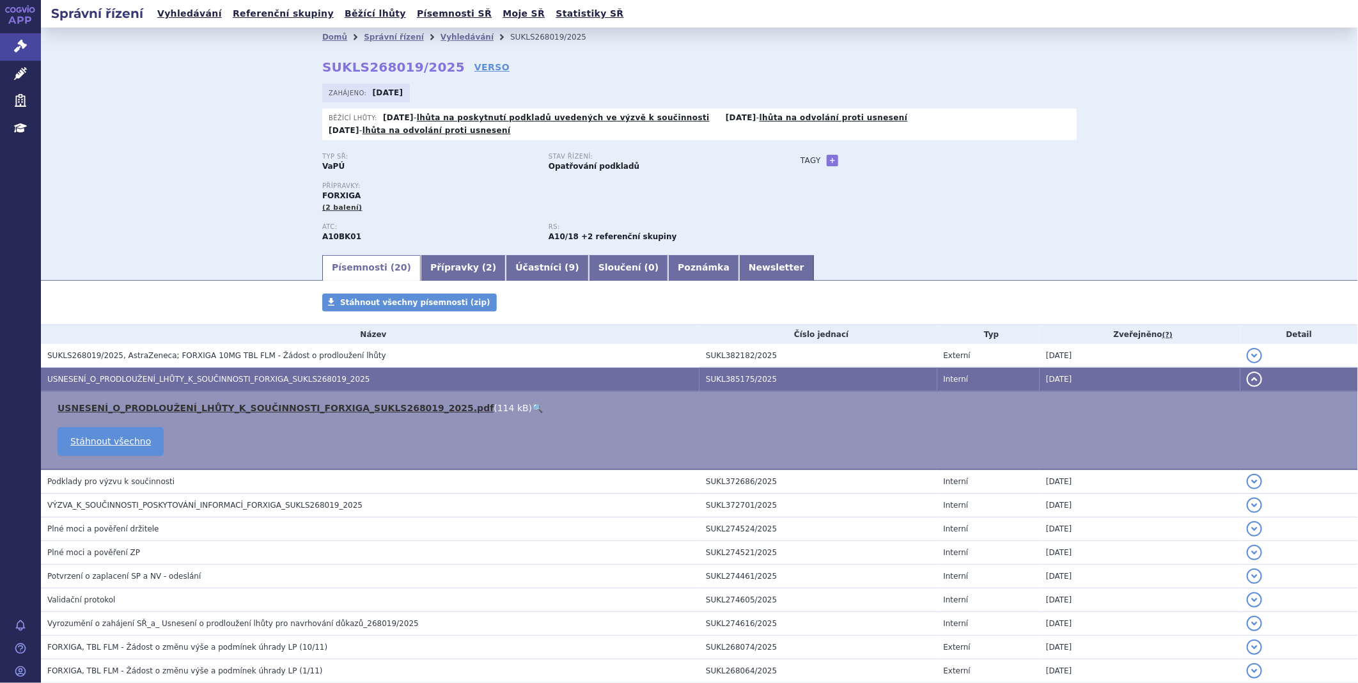
click at [272, 403] on link "USNESENÍ_O_PRODLOUŽENÍ_LHŮTY_K_SOUČINNOSTI_FORXIGA_SUKLS268019_2025.pdf" at bounding box center [276, 408] width 436 height 10
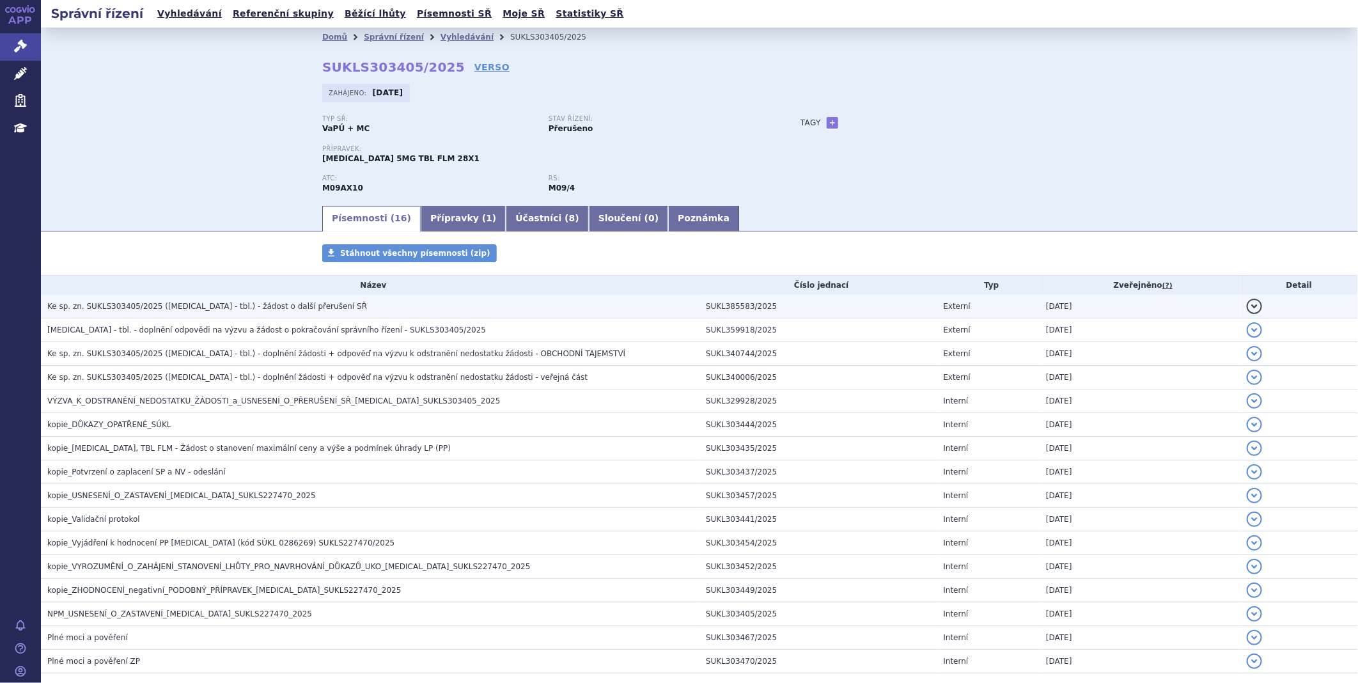
click at [221, 301] on h3 "Ke sp. zn. SUKLS303405/2025 ([MEDICAL_DATA] - tbl.) - žádost o další přerušení …" at bounding box center [373, 306] width 652 height 13
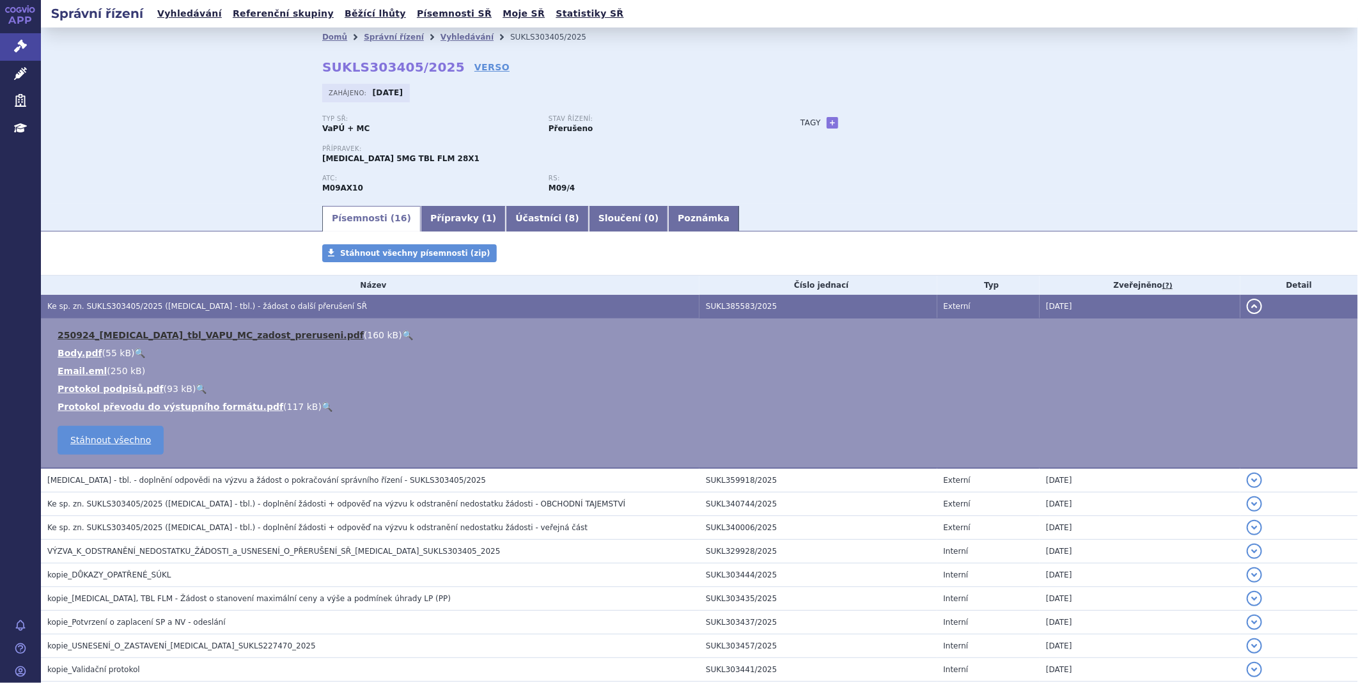
click at [219, 337] on link "250924_[MEDICAL_DATA]_tbl_VAPU_MC_zadost_preruseni.pdf" at bounding box center [211, 335] width 306 height 10
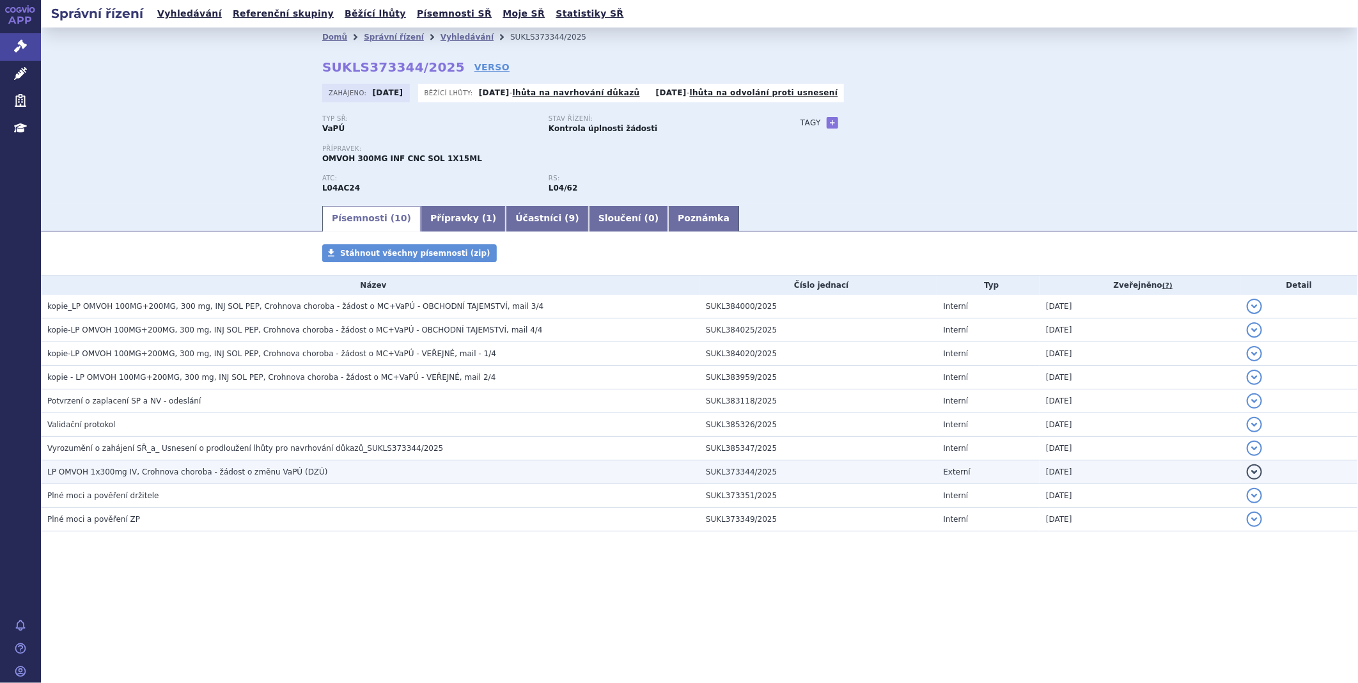
click at [198, 482] on td "LP OMVOH 1x300mg IV, Crohnova choroba - žádost o změnu VaPÚ (DZÚ)" at bounding box center [370, 472] width 658 height 24
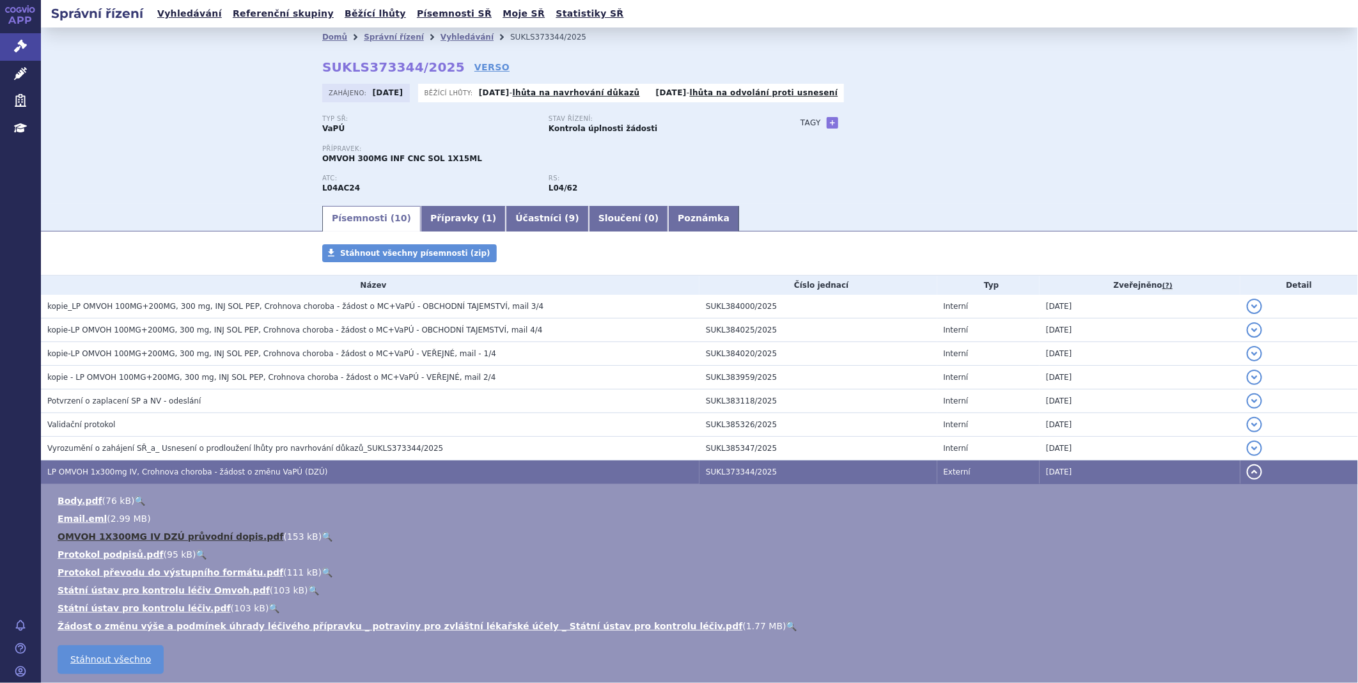
click at [159, 539] on link "OMVOH 1X300MG IV DZÚ průvodní dopis.pdf" at bounding box center [171, 536] width 226 height 10
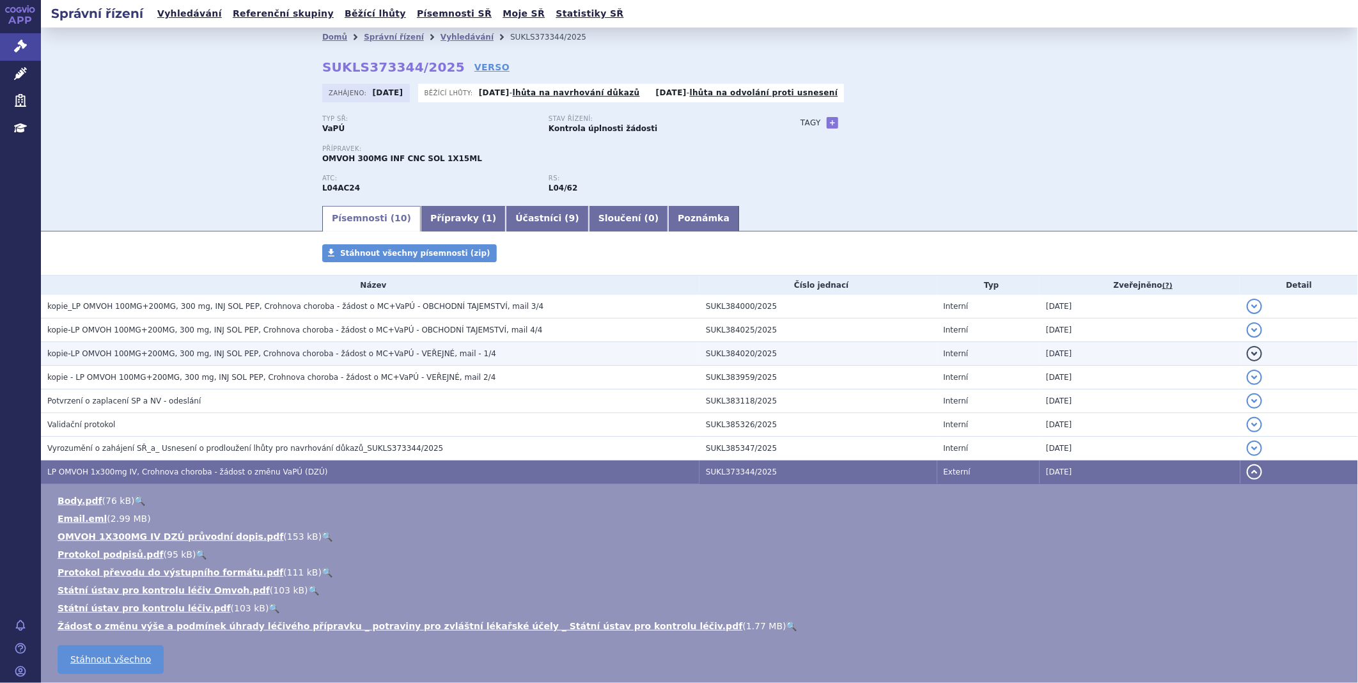
click at [159, 358] on span "kopie-LP OMVOH 100MG+200MG, 300 mg, INJ SOL PEP, Crohnova choroba - žádost o MC…" at bounding box center [271, 353] width 449 height 9
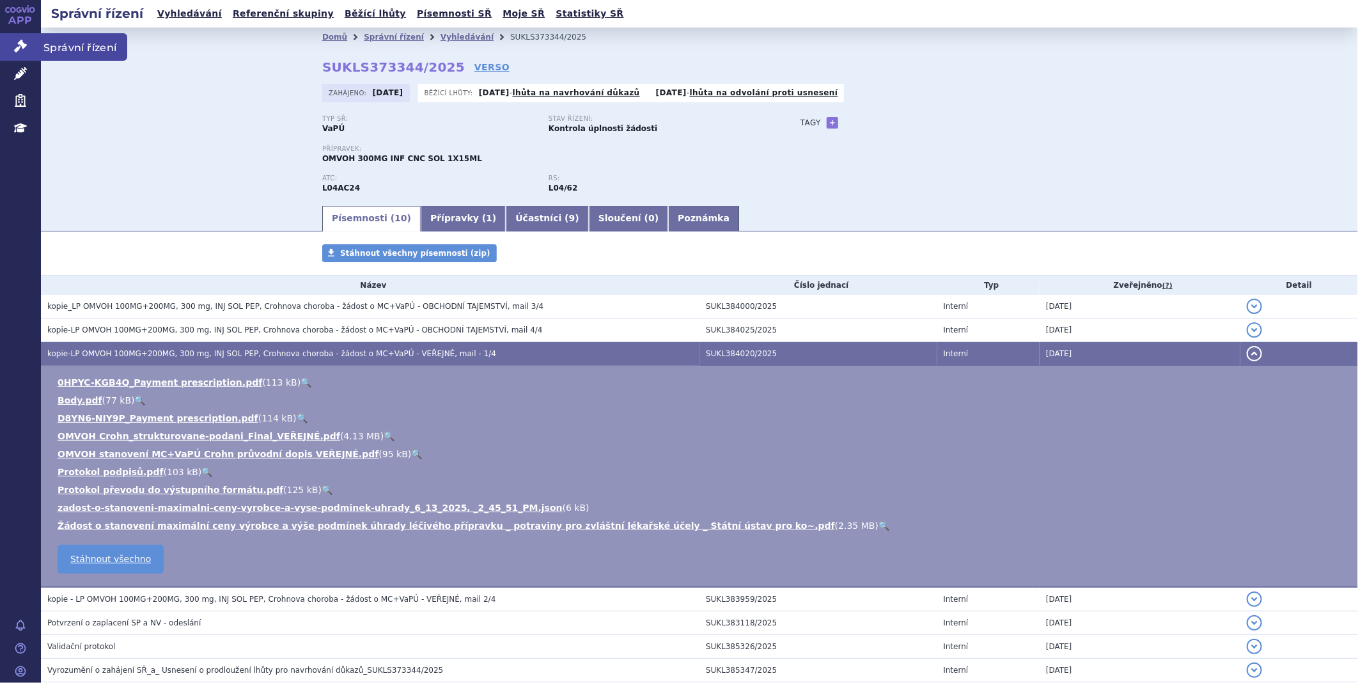
click at [17, 50] on icon at bounding box center [20, 46] width 13 height 13
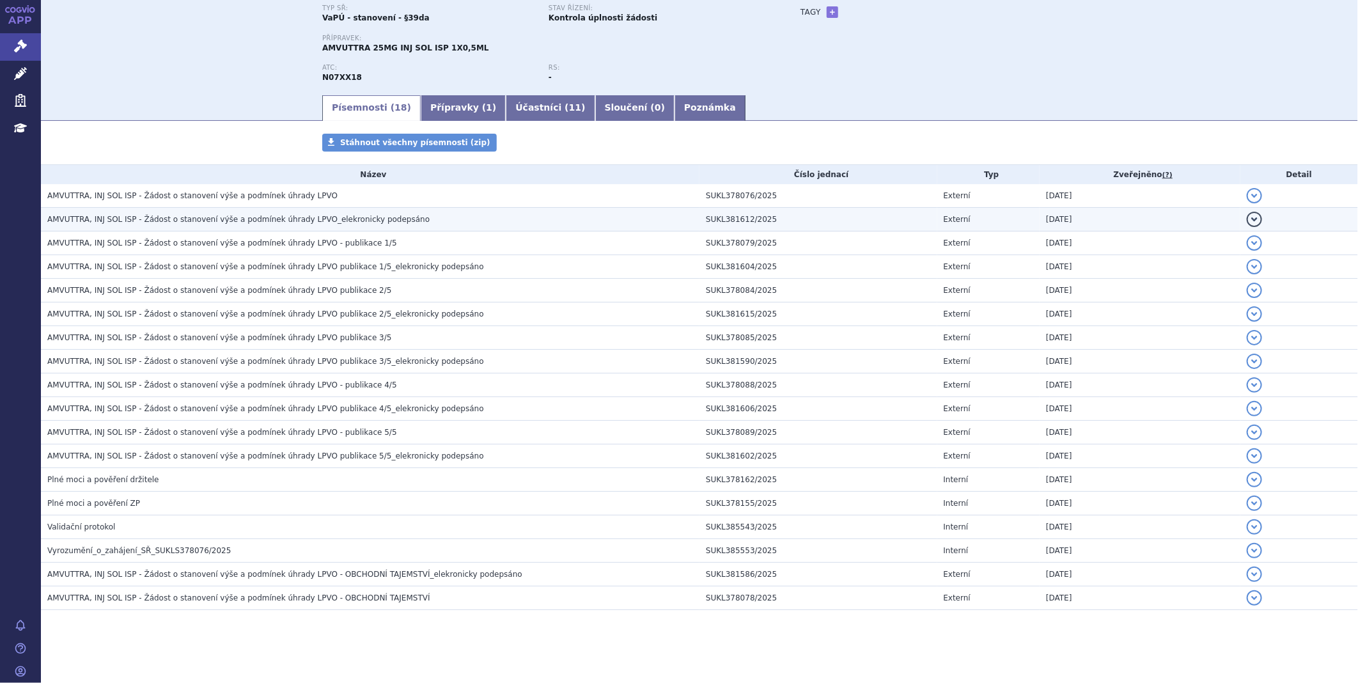
scroll to position [116, 0]
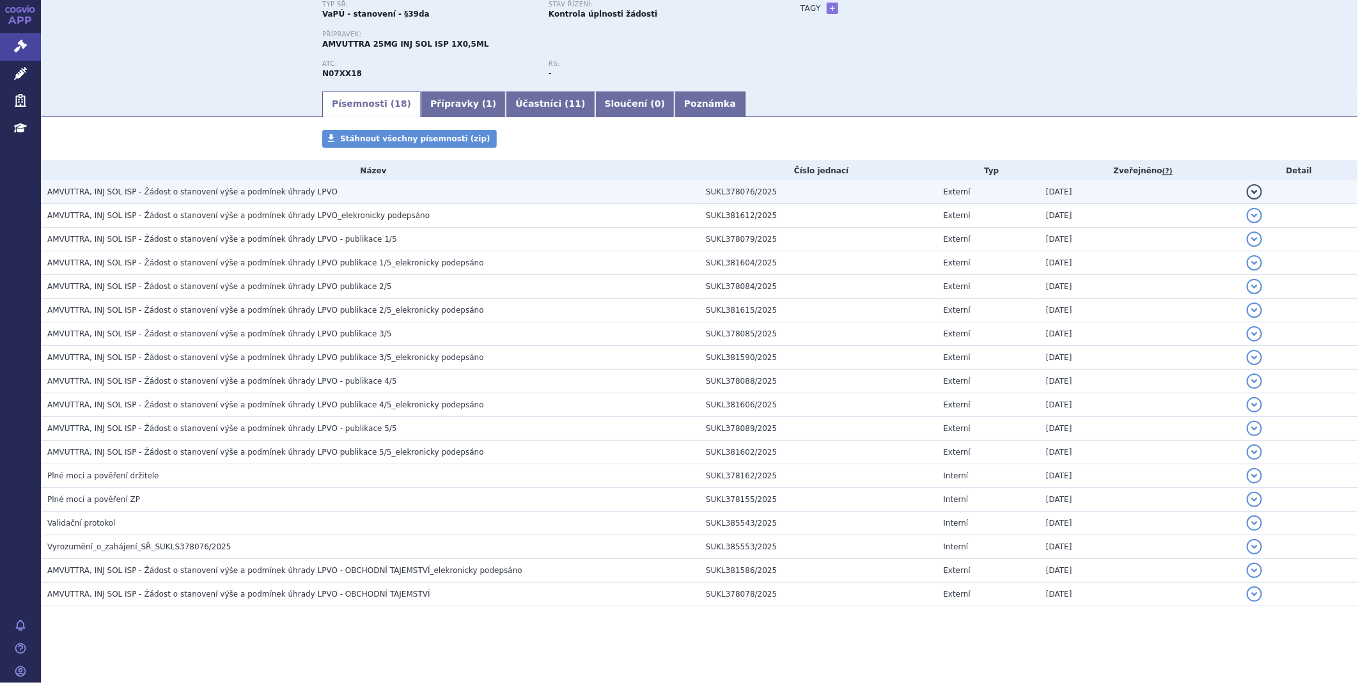
click at [264, 190] on span "AMVUTTRA, INJ SOL ISP - Žádost o stanovení výše a podmínek úhrady LPVO" at bounding box center [192, 191] width 290 height 9
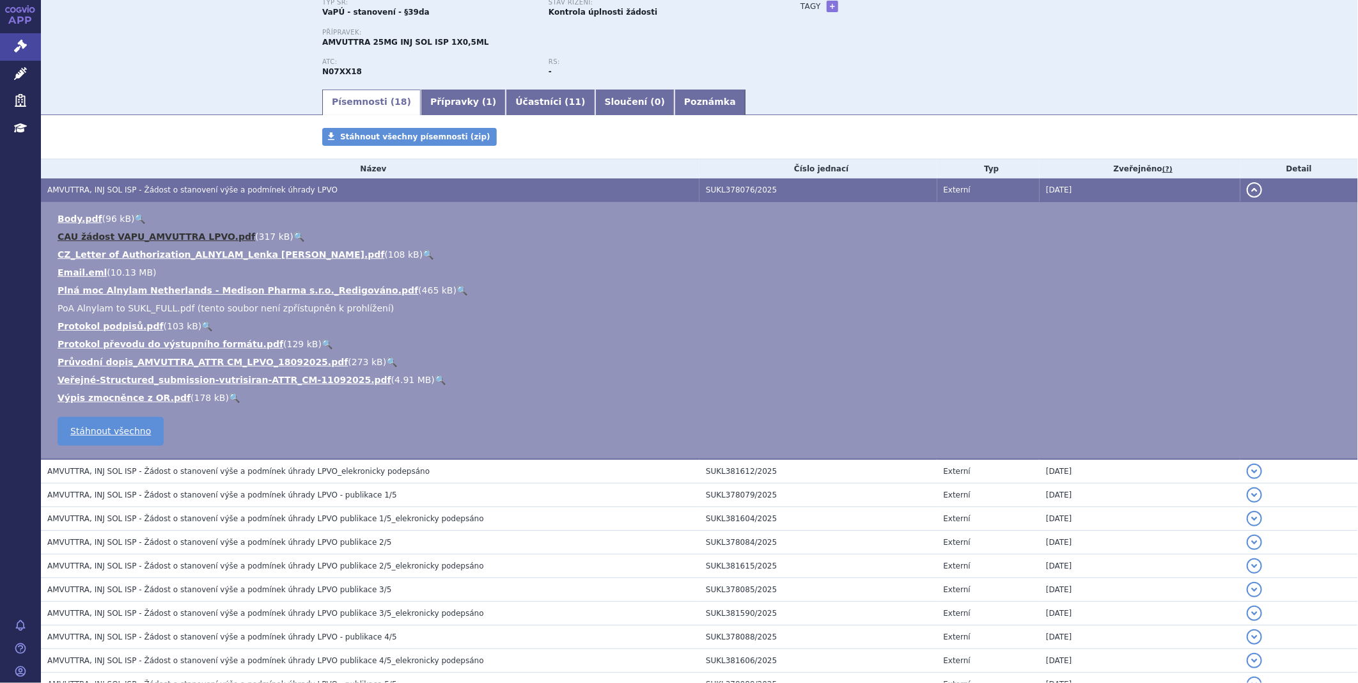
click at [185, 238] on link "CAU žádost VAPU_AMVUTTRA LPVO.pdf" at bounding box center [157, 236] width 198 height 10
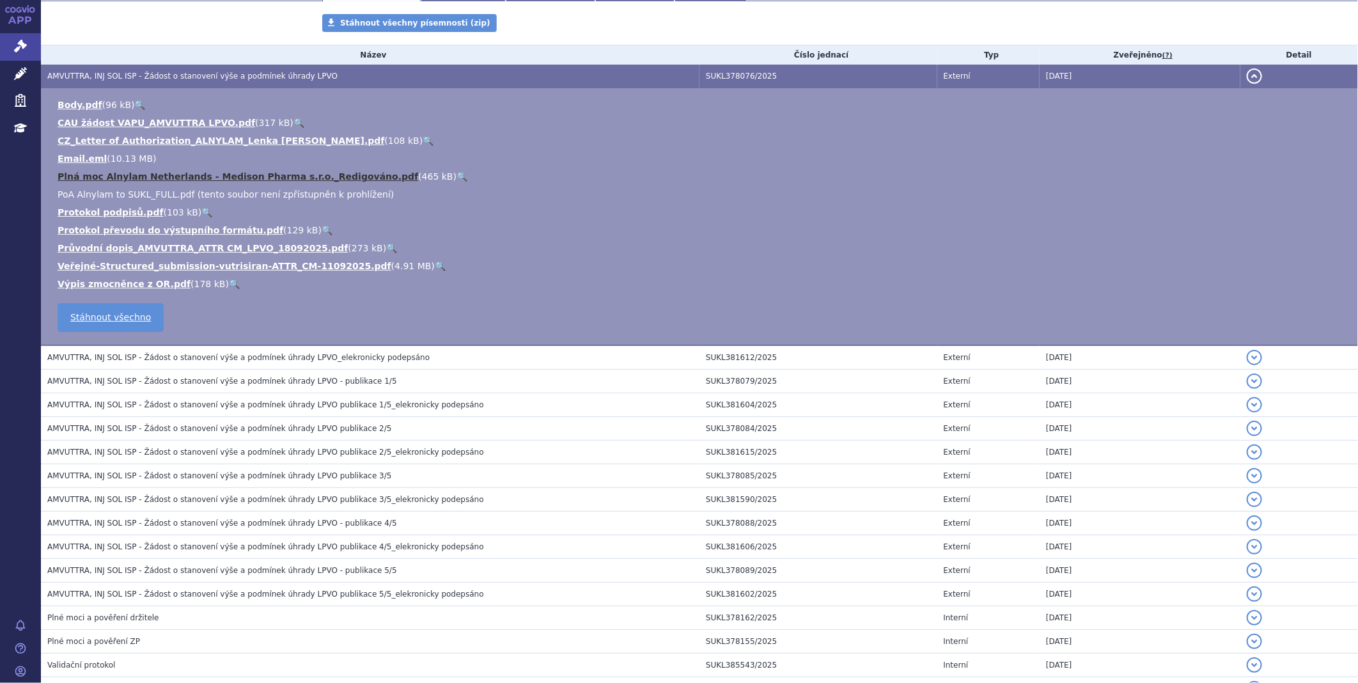
scroll to position [258, 0]
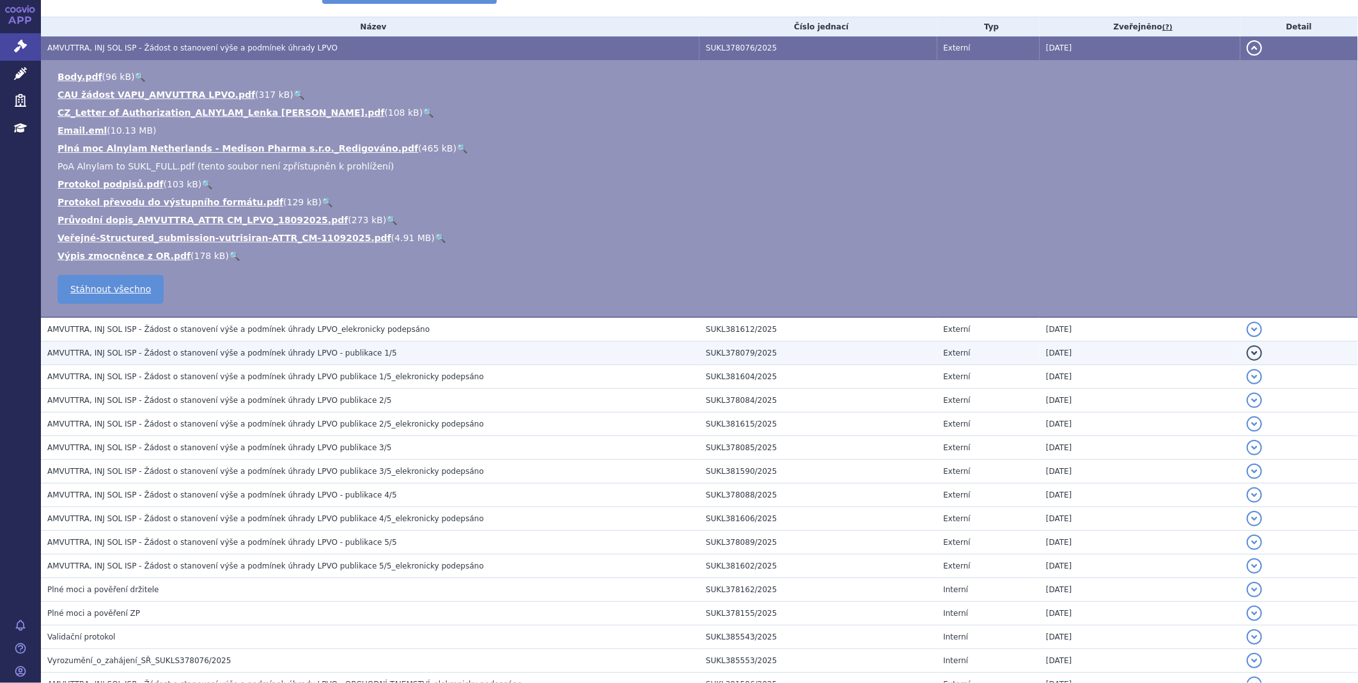
click at [235, 356] on span "AMVUTTRA, INJ SOL ISP - Žádost o stanovení výše a podmínek úhrady LPVO - publik…" at bounding box center [222, 352] width 350 height 9
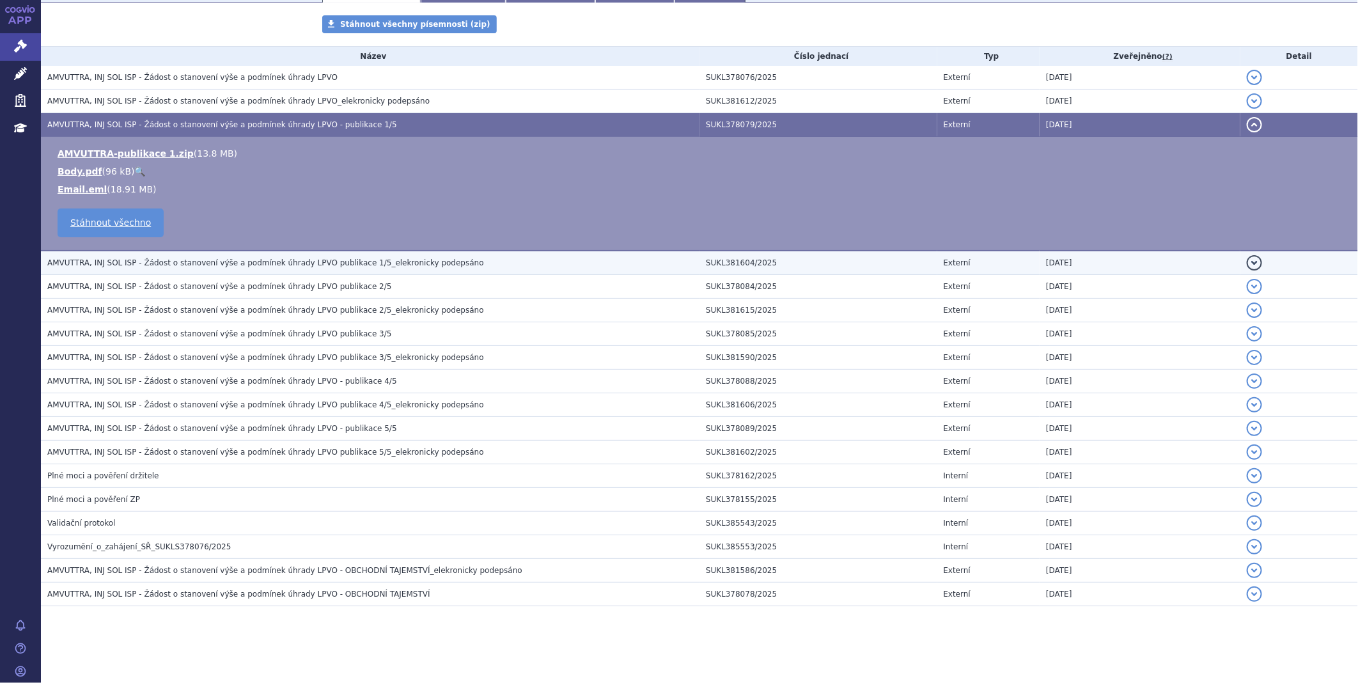
click at [246, 268] on h3 "AMVUTTRA, INJ SOL ISP - Žádost o stanovení výše a podmínek úhrady LPVO publikac…" at bounding box center [373, 262] width 652 height 13
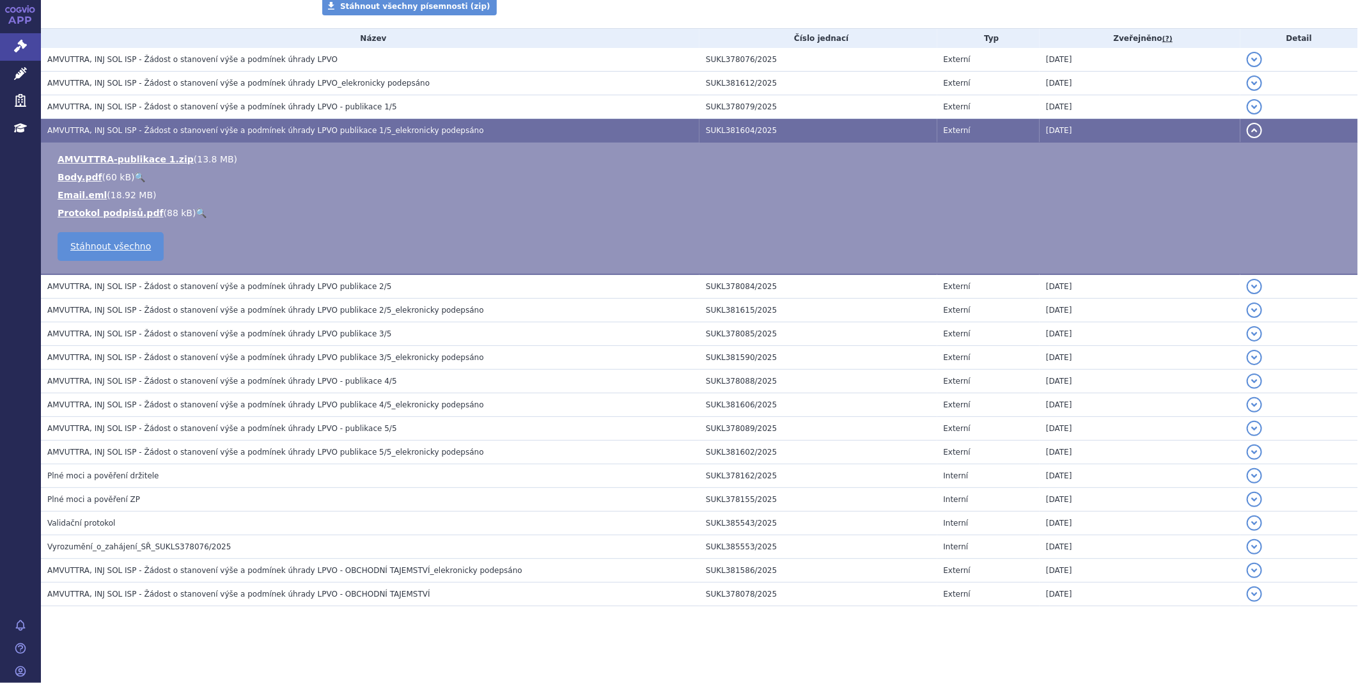
click at [239, 285] on span "AMVUTTRA, INJ SOL ISP - Žádost o stanovení výše a podmínek úhrady LPVO publikac…" at bounding box center [219, 286] width 345 height 9
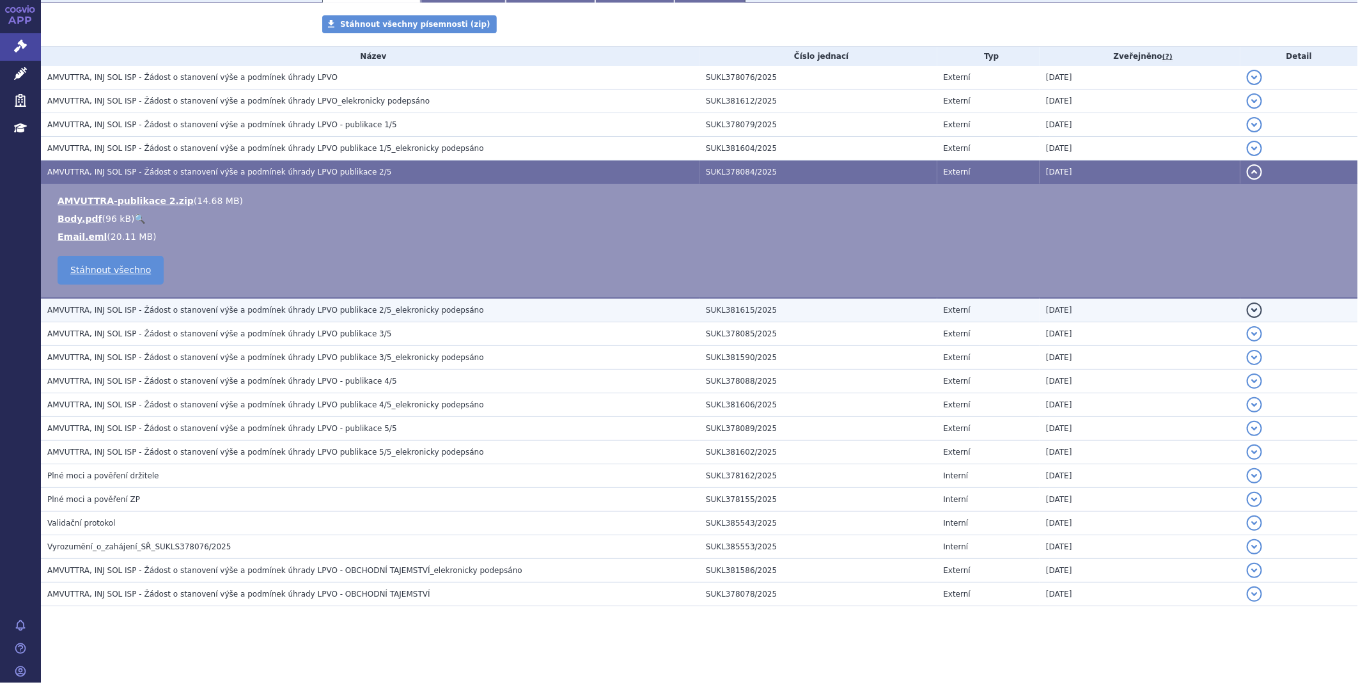
click at [233, 311] on span "AMVUTTRA, INJ SOL ISP - Žádost o stanovení výše a podmínek úhrady LPVO publikac…" at bounding box center [265, 310] width 437 height 9
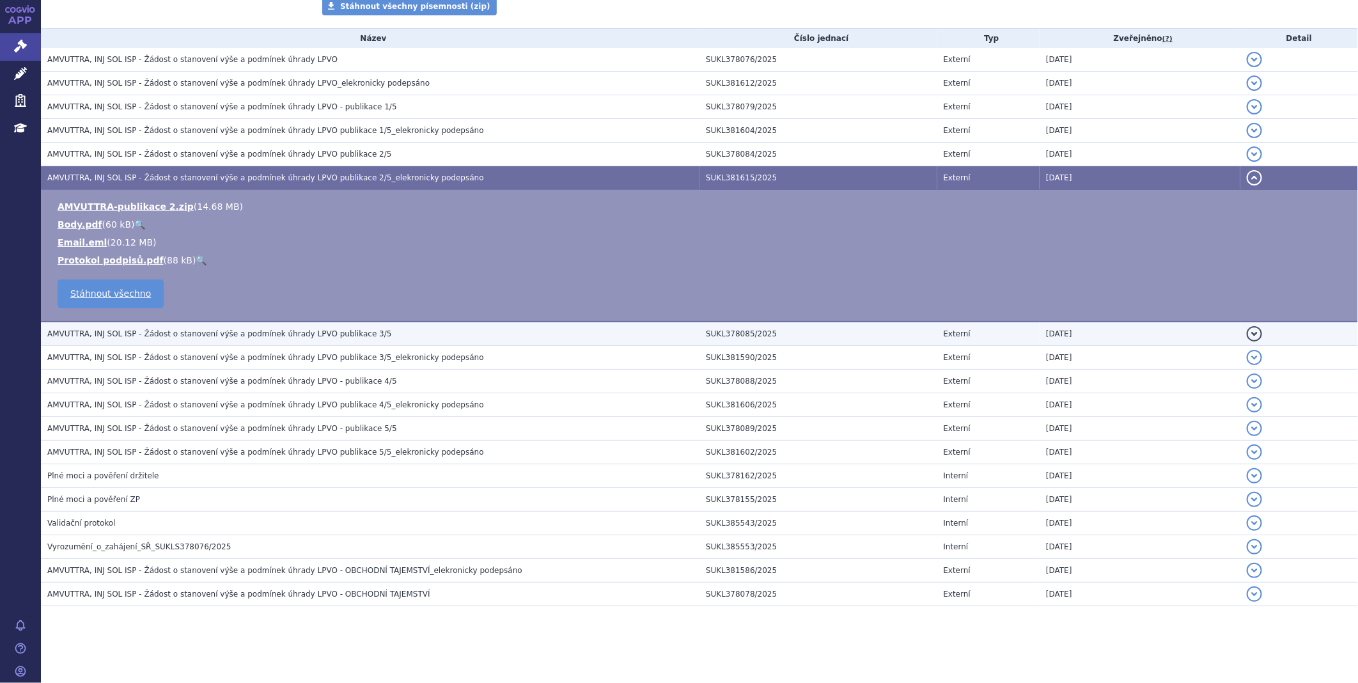
click at [228, 339] on h3 "AMVUTTRA, INJ SOL ISP - Žádost o stanovení výše a podmínek úhrady LPVO publikac…" at bounding box center [373, 333] width 652 height 13
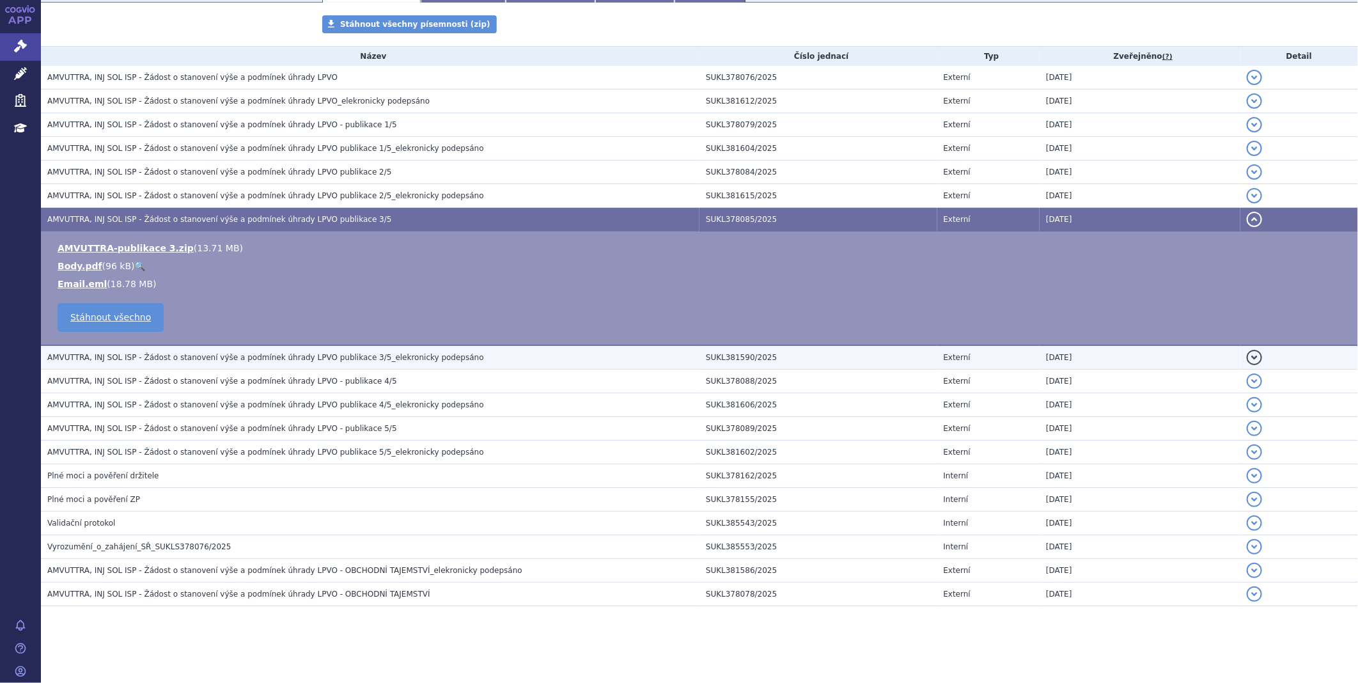
click at [224, 359] on span "AMVUTTRA, INJ SOL ISP - Žádost o stanovení výše a podmínek úhrady LPVO publikac…" at bounding box center [265, 357] width 437 height 9
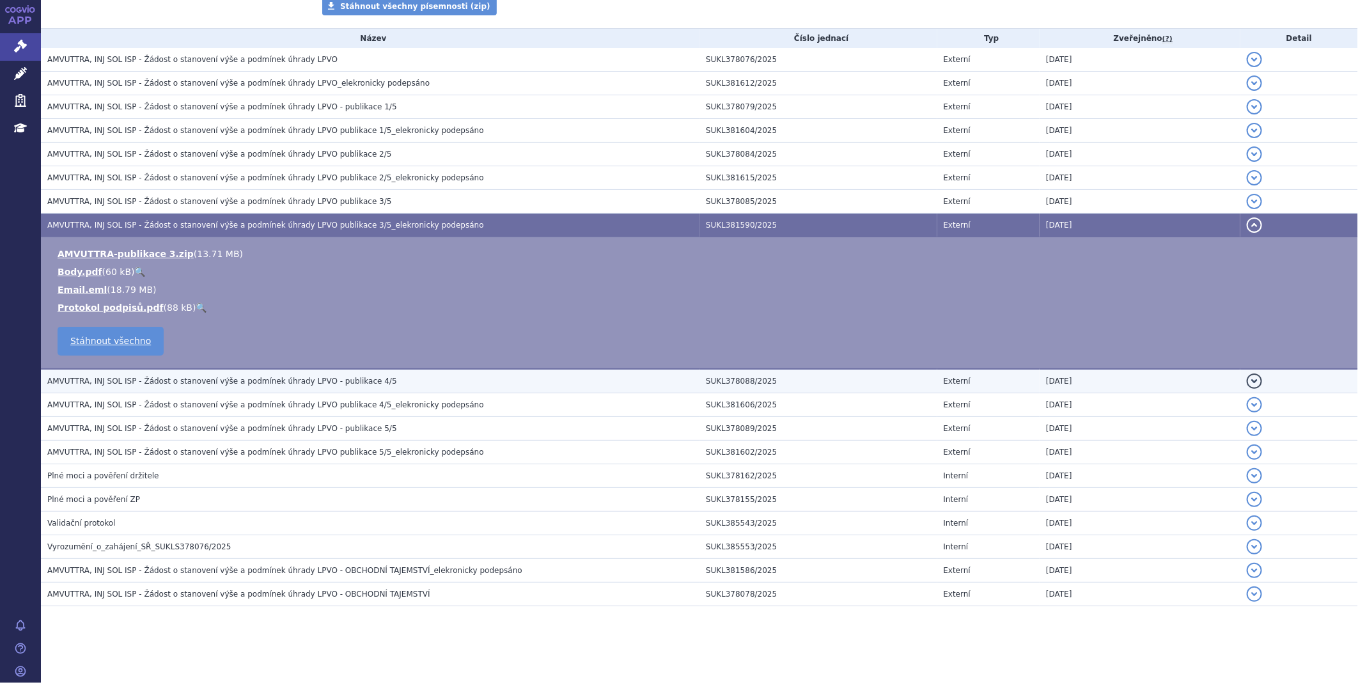
click at [226, 385] on span "AMVUTTRA, INJ SOL ISP - Žádost o stanovení výše a podmínek úhrady LPVO - publik…" at bounding box center [222, 380] width 350 height 9
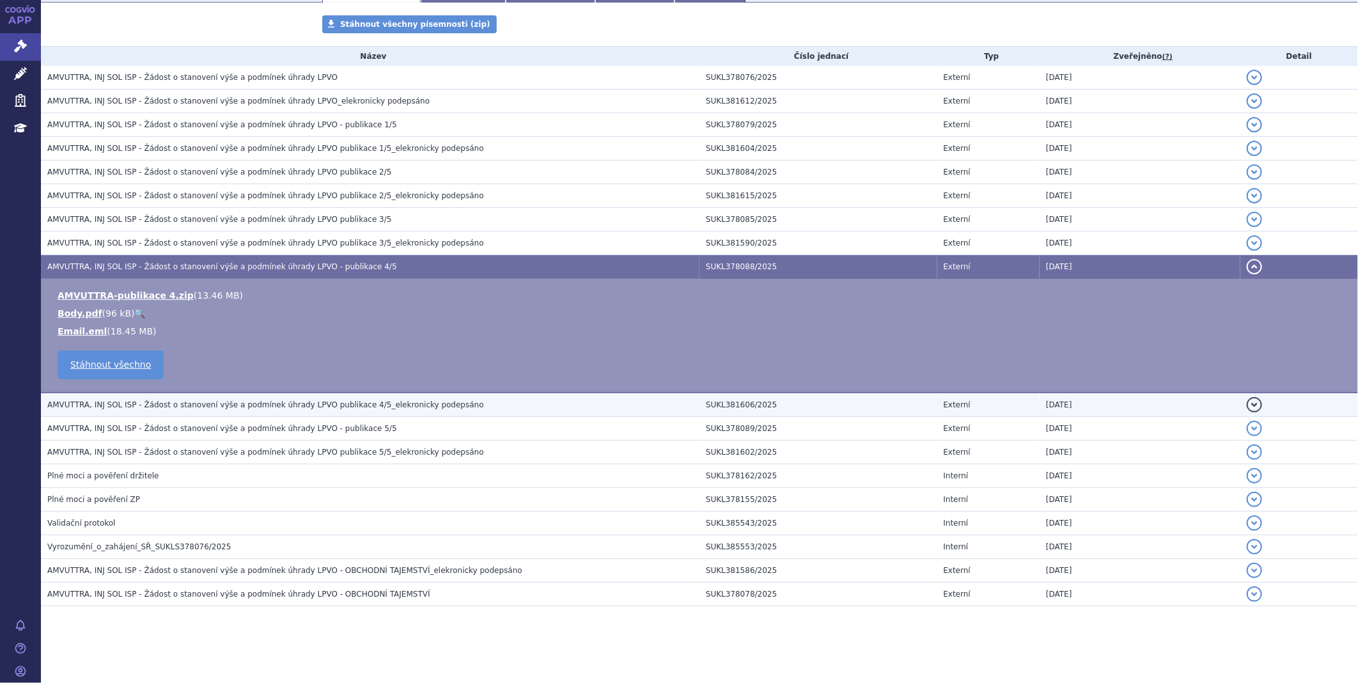
click at [224, 401] on span "AMVUTTRA, INJ SOL ISP - Žádost o stanovení výše a podmínek úhrady LPVO publikac…" at bounding box center [265, 404] width 437 height 9
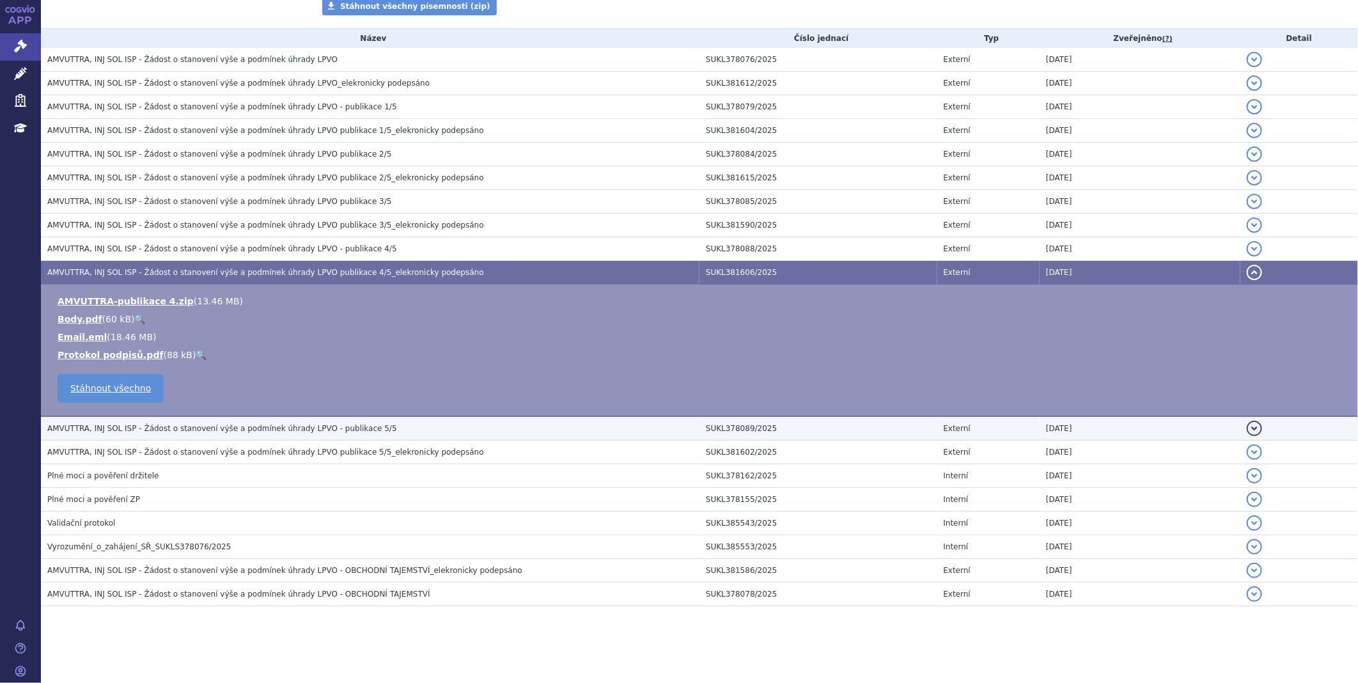
click at [221, 426] on span "AMVUTTRA, INJ SOL ISP - Žádost o stanovení výše a podmínek úhrady LPVO - publik…" at bounding box center [222, 428] width 350 height 9
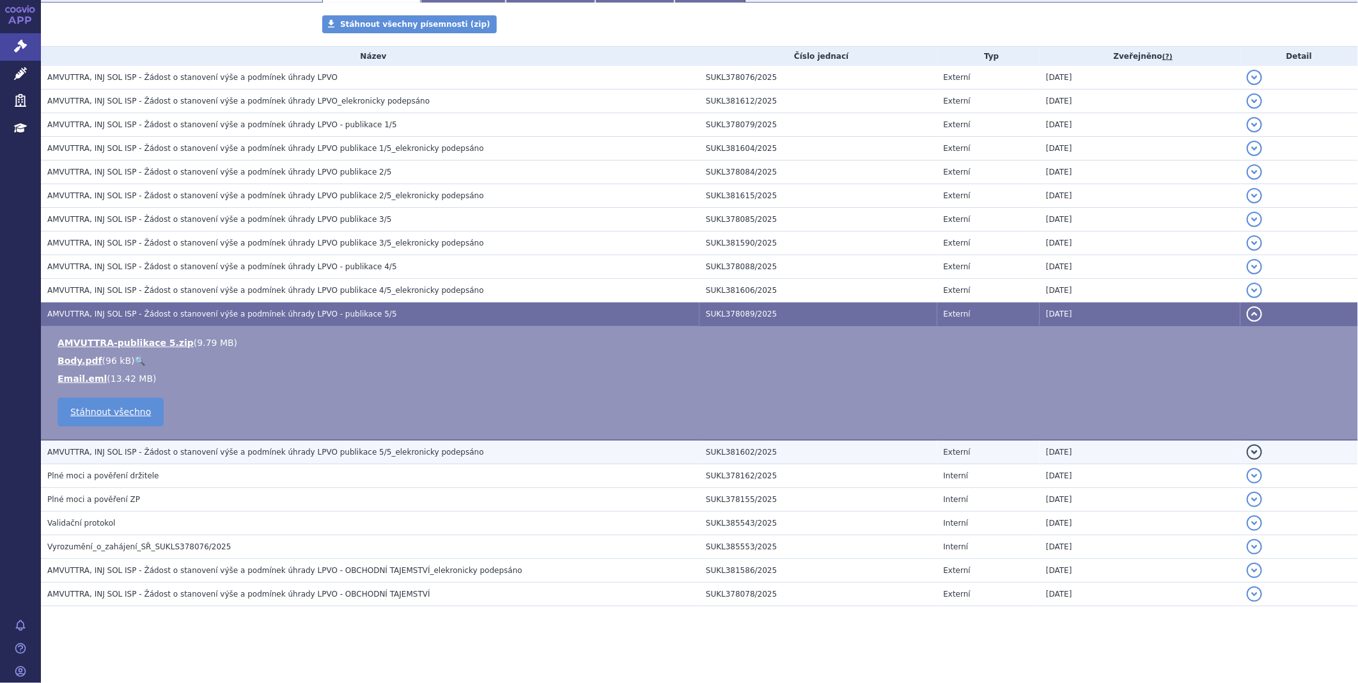
click at [220, 453] on span "AMVUTTRA, INJ SOL ISP - Žádost o stanovení výše a podmínek úhrady LPVO publikac…" at bounding box center [265, 451] width 437 height 9
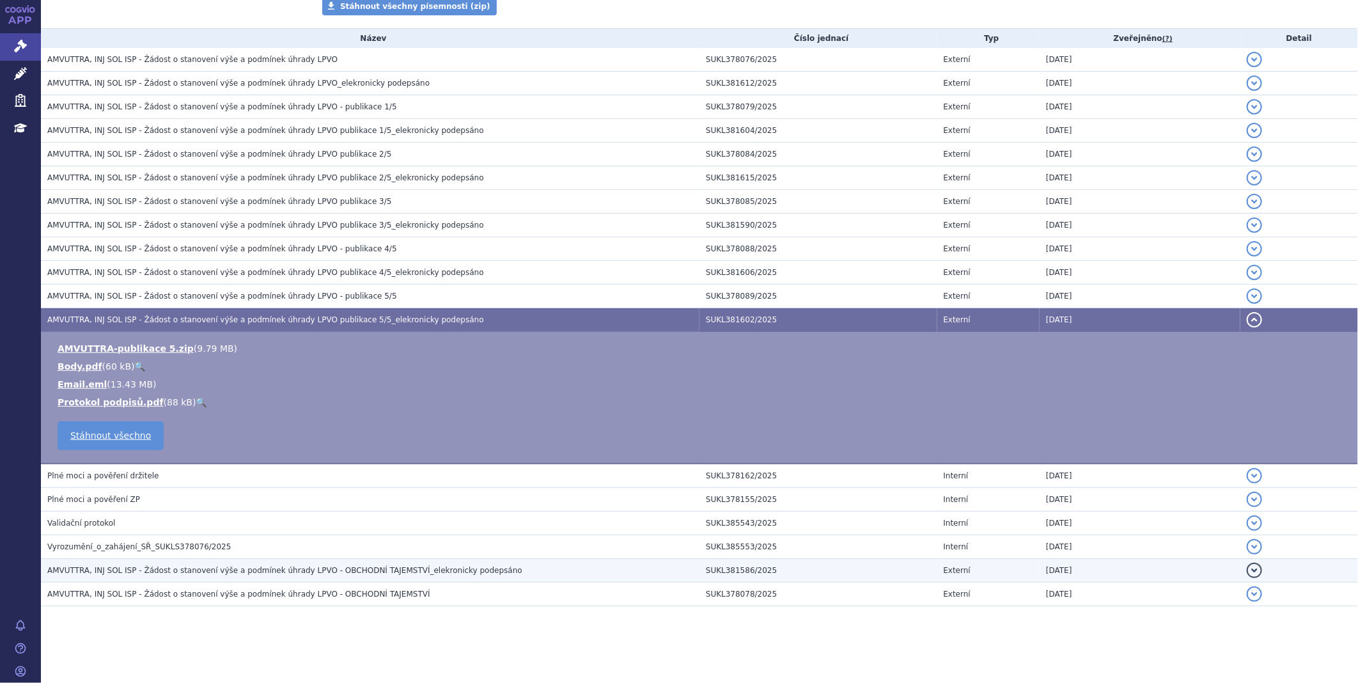
click at [219, 576] on h3 "AMVUTTRA, INJ SOL ISP - Žádost o stanovení výše a podmínek úhrady LPVO - OBCHOD…" at bounding box center [373, 570] width 652 height 13
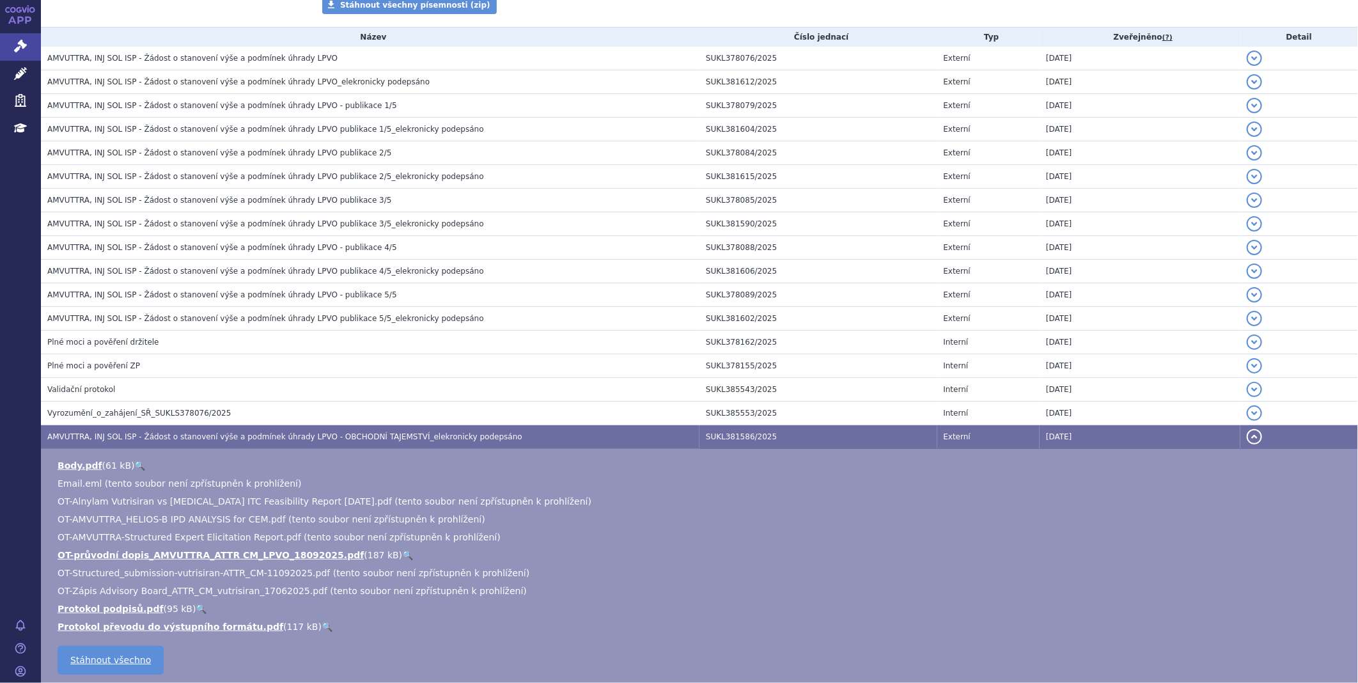
scroll to position [258, 0]
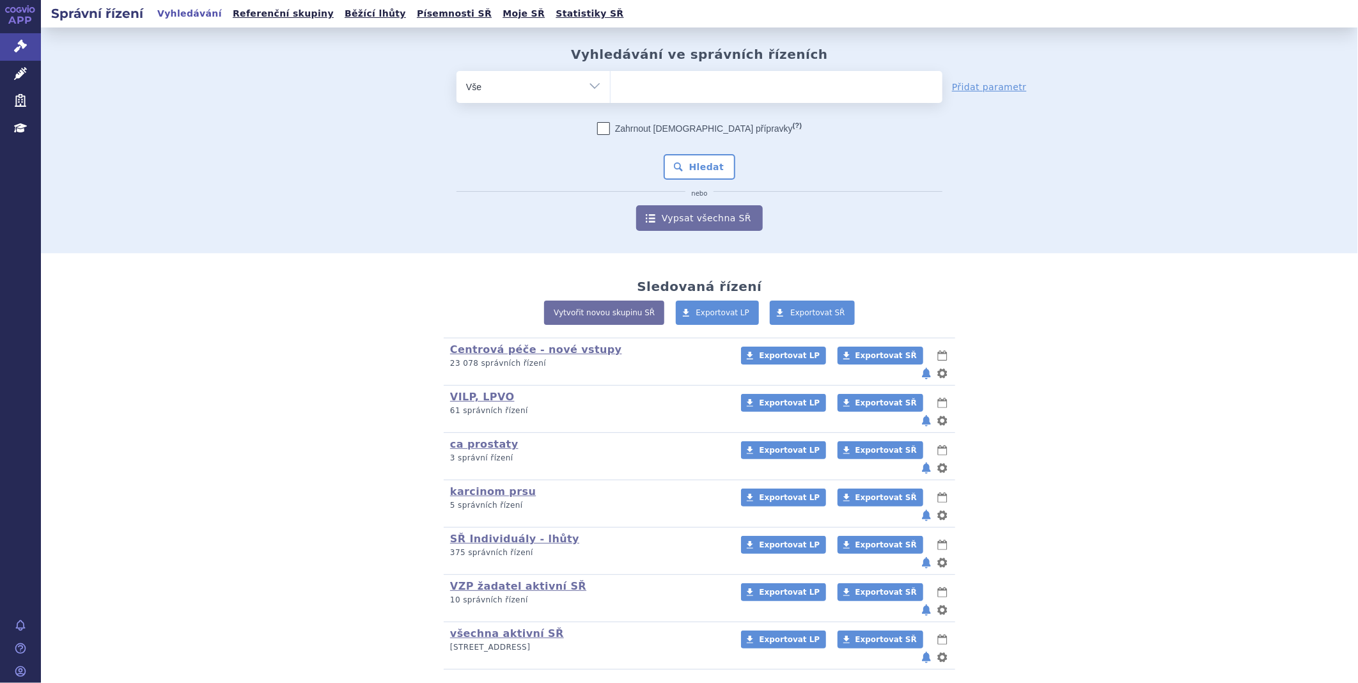
click at [707, 95] on ul at bounding box center [776, 84] width 332 height 27
click at [610, 95] on select at bounding box center [610, 86] width 1 height 32
type input "ly"
type input "lyv"
type input "lyvde"
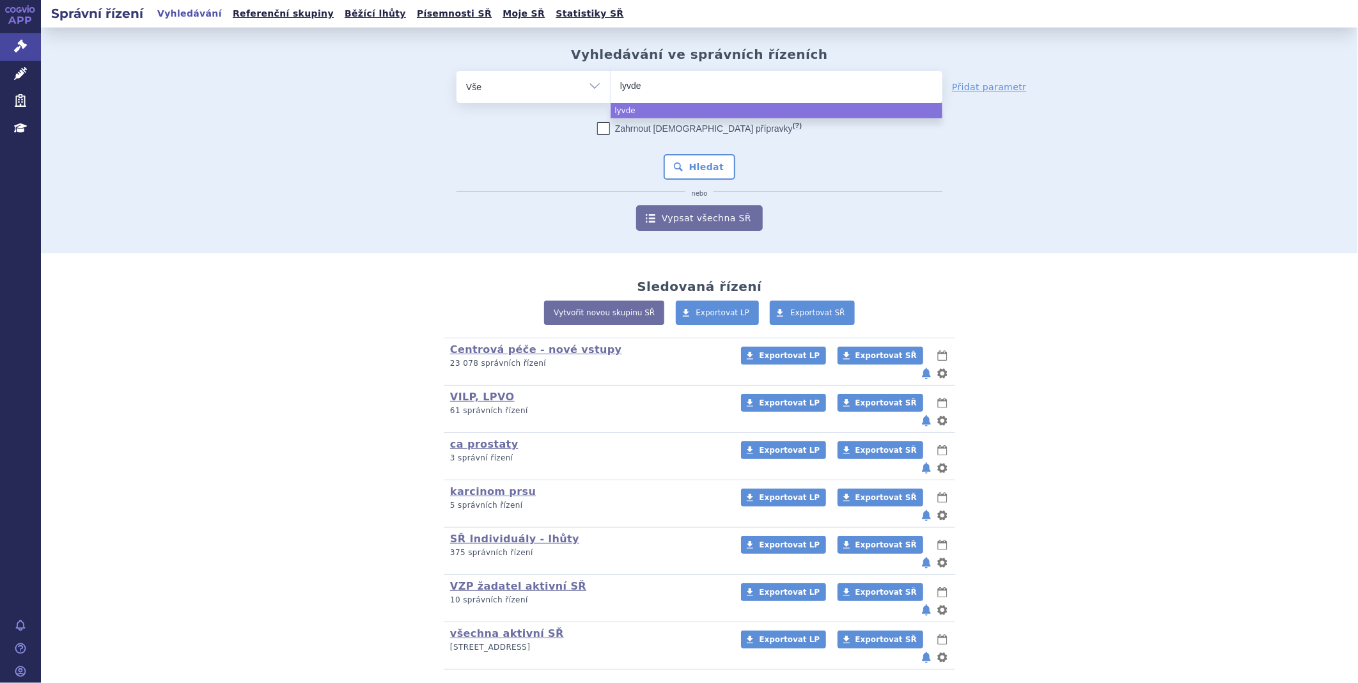
type input "lyvdel"
type input "lyvdelz"
type input "lyvdelzi"
select select "lyvdelzi"
click at [707, 159] on button "Hledat" at bounding box center [699, 167] width 72 height 26
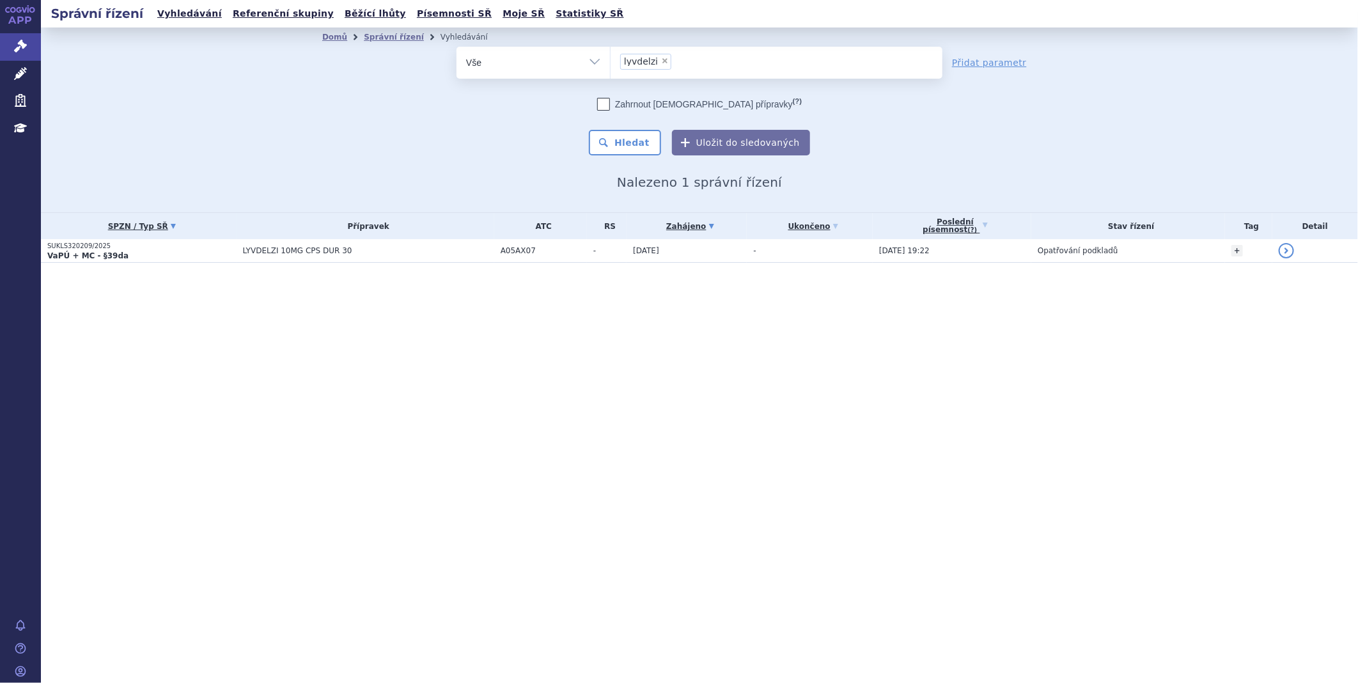
click at [81, 230] on link "SPZN / Typ SŘ" at bounding box center [141, 226] width 189 height 18
